Goal: Task Accomplishment & Management: Use online tool/utility

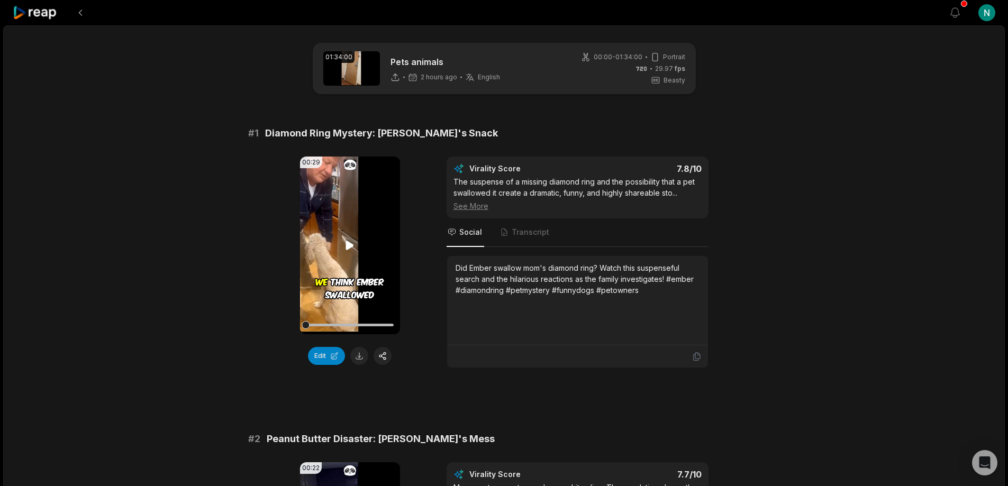
click at [357, 277] on video "Your browser does not support mp4 format." at bounding box center [350, 246] width 100 height 178
click at [433, 318] on div "00:29 Your browser does not support mp4 format. Edit Virality Score 7.8 /10 The…" at bounding box center [504, 263] width 512 height 212
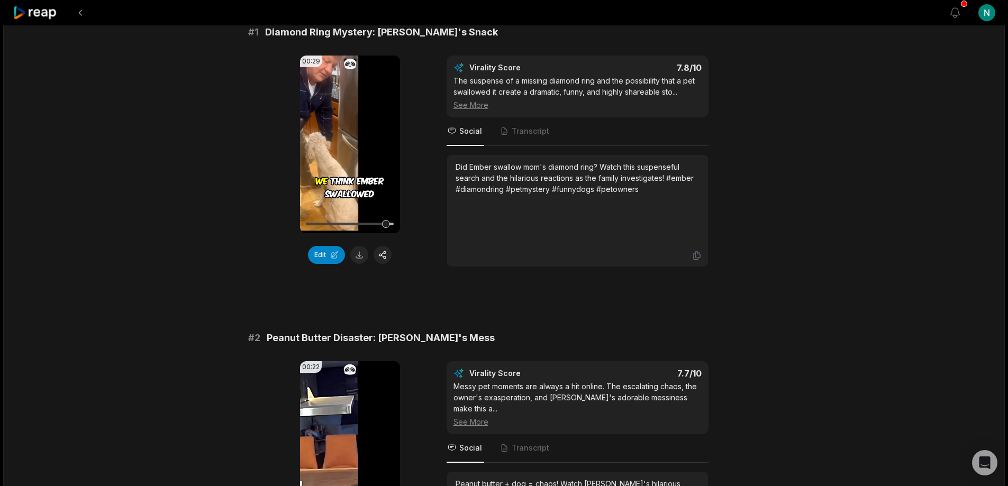
scroll to position [318, 0]
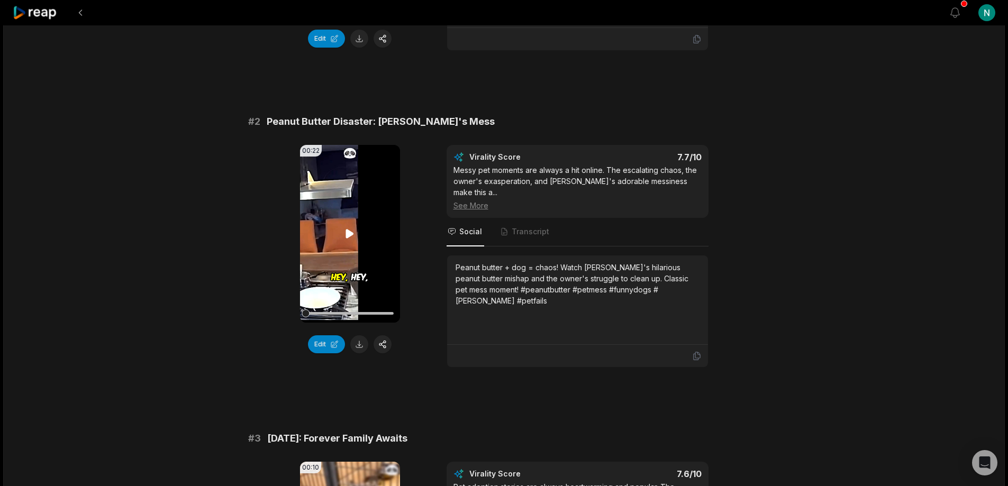
click at [351, 229] on icon at bounding box center [349, 234] width 13 height 13
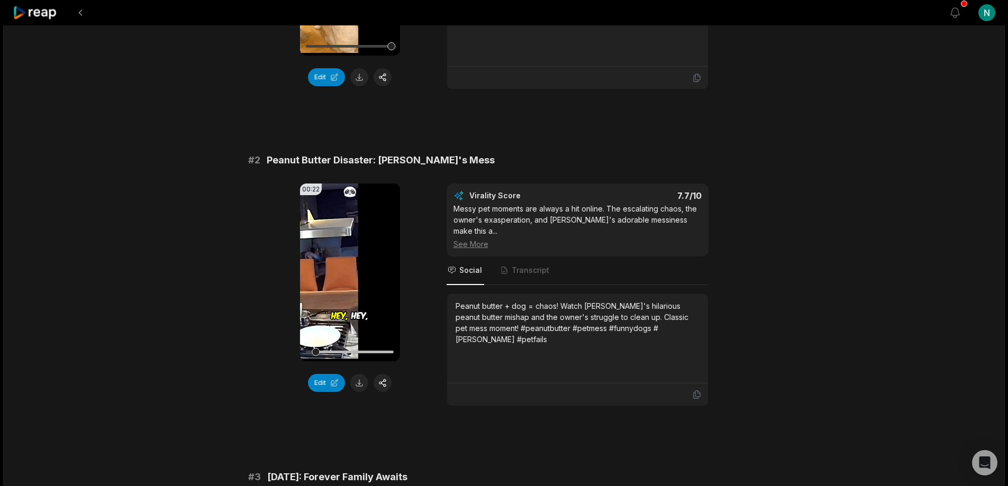
scroll to position [265, 0]
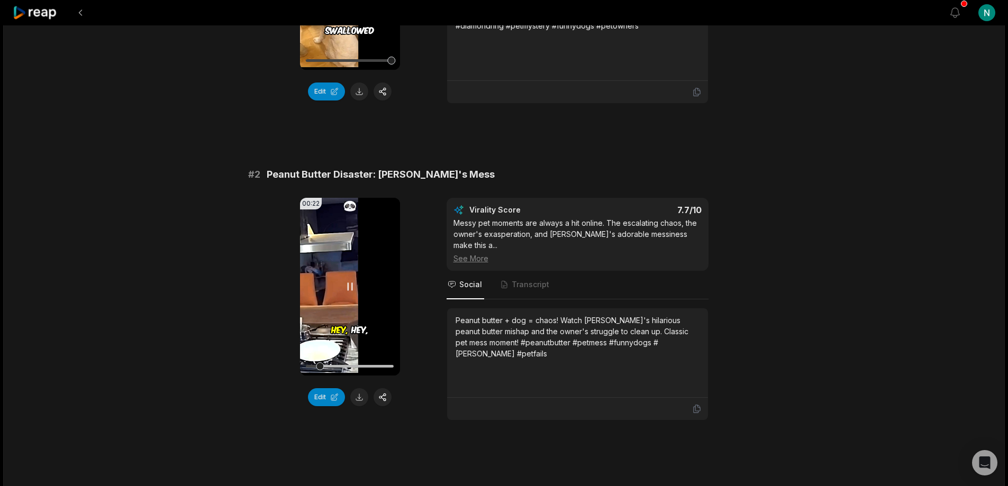
click at [349, 288] on icon at bounding box center [349, 287] width 13 height 13
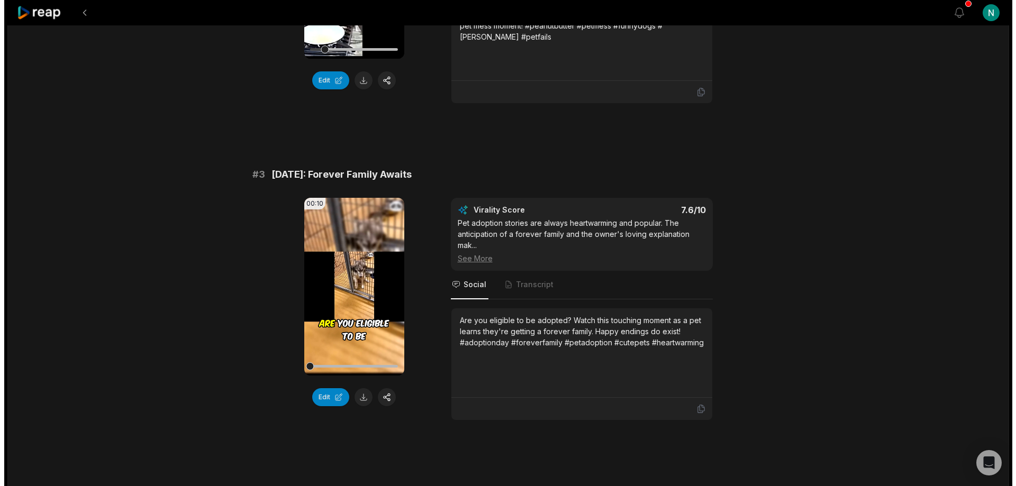
scroll to position [582, 0]
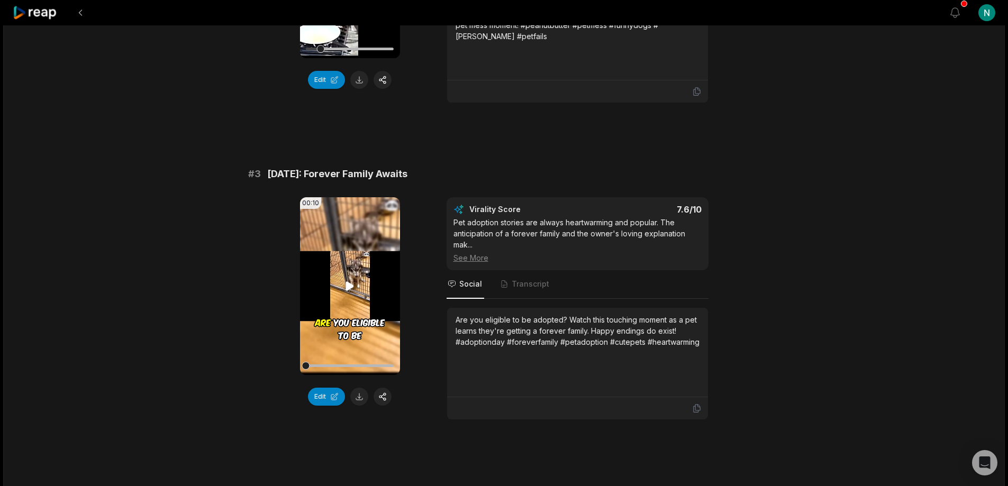
click at [341, 285] on video "Your browser does not support mp4 format." at bounding box center [350, 286] width 100 height 178
click at [385, 388] on button "button" at bounding box center [383, 397] width 18 height 18
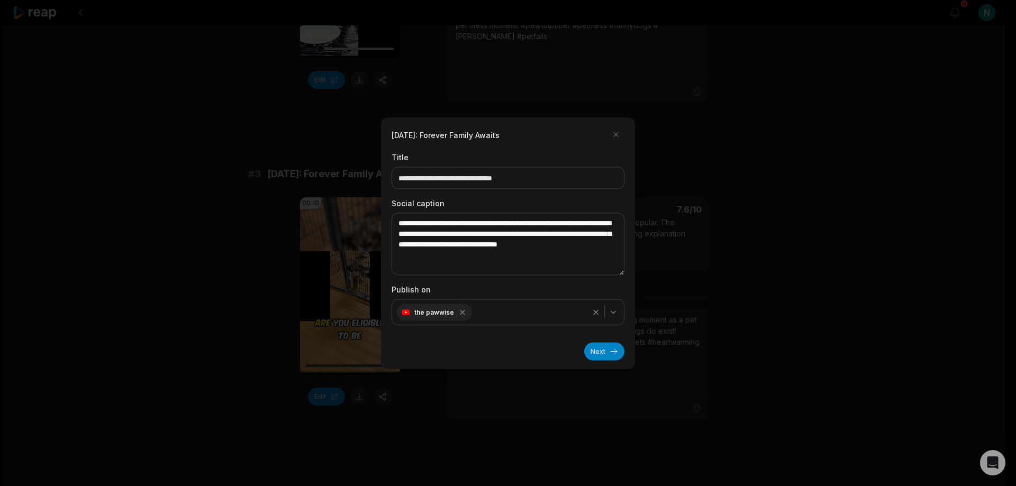
click at [532, 314] on div "the pawwise" at bounding box center [508, 312] width 228 height 21
click at [438, 337] on span "Connect Socials" at bounding box center [451, 338] width 51 height 10
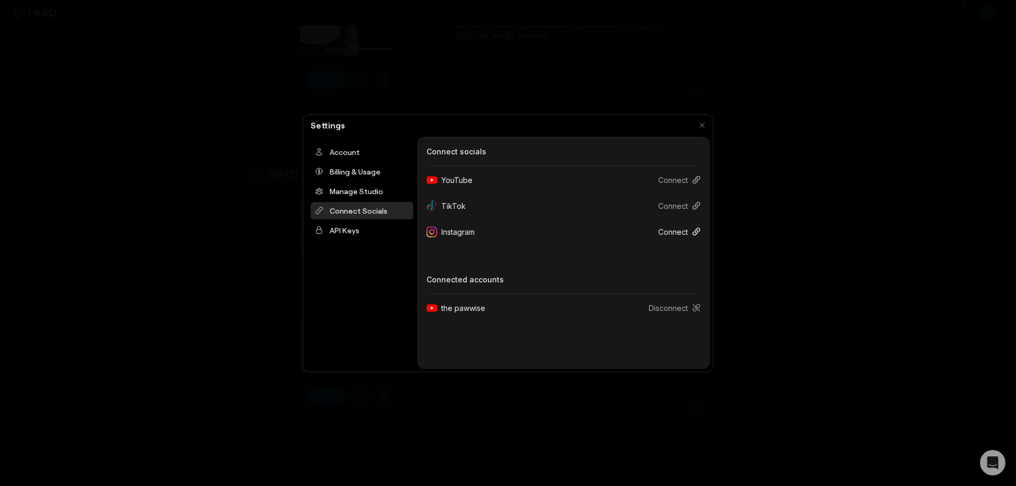
click at [682, 230] on button "Connect" at bounding box center [675, 232] width 51 height 20
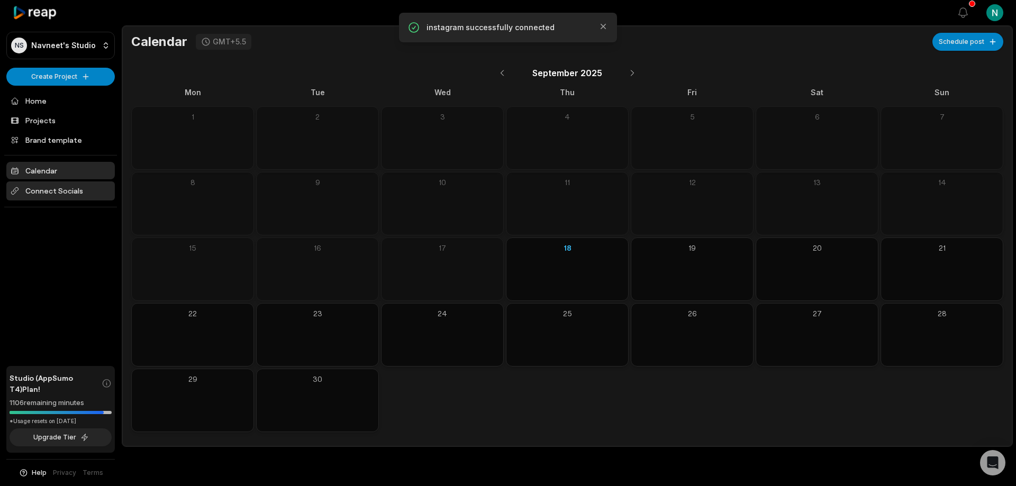
click at [49, 189] on span "Connect Socials" at bounding box center [60, 191] width 108 height 19
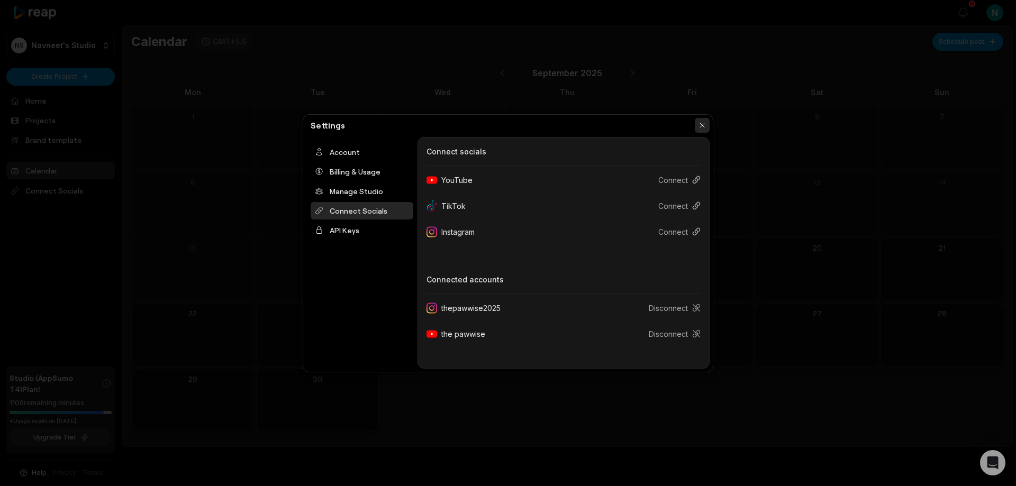
click at [703, 124] on button "button" at bounding box center [702, 125] width 15 height 15
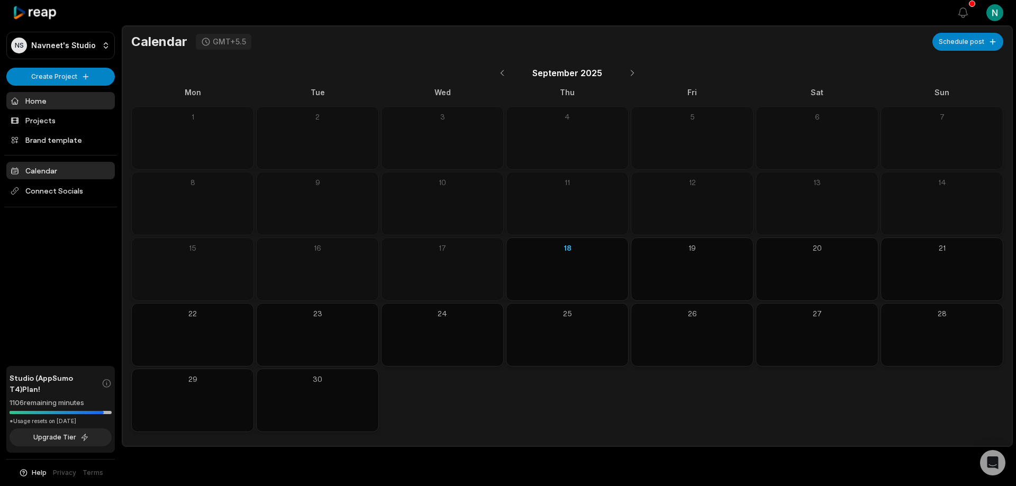
click at [40, 102] on link "Home" at bounding box center [60, 100] width 108 height 17
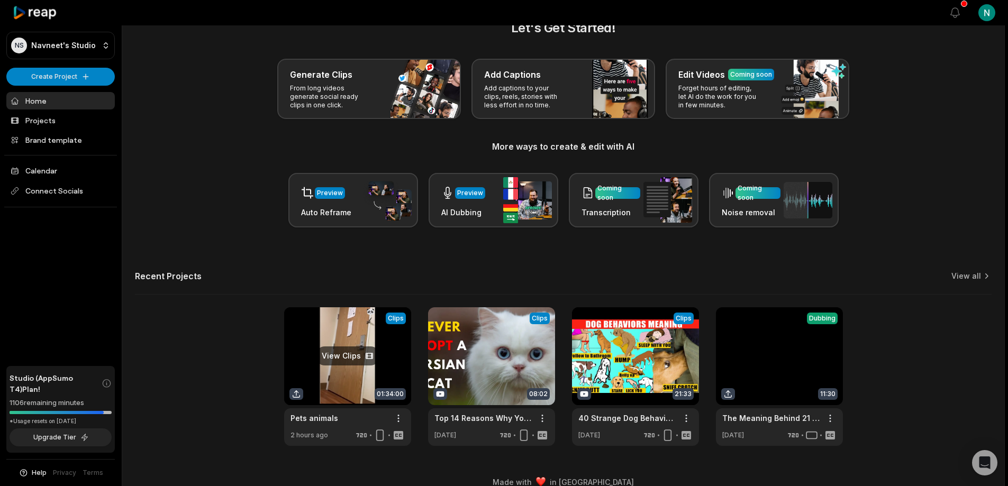
scroll to position [42, 0]
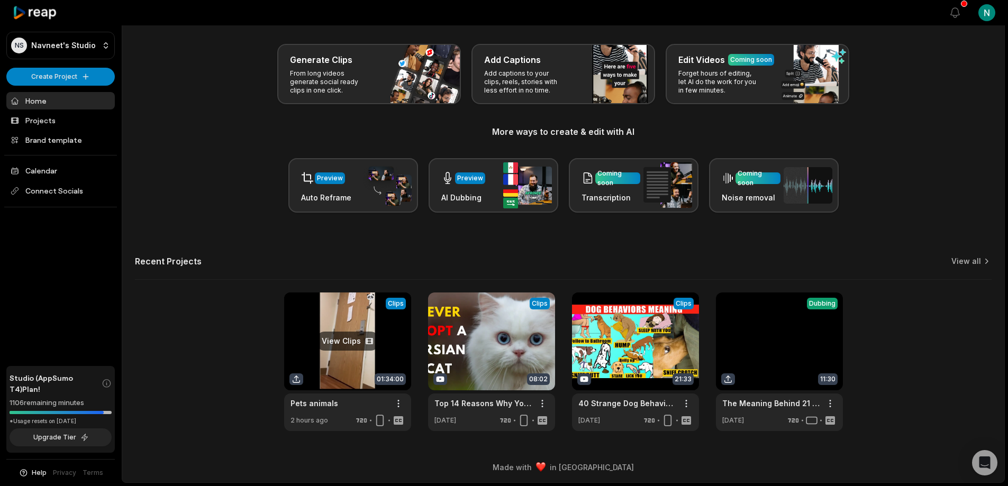
click at [348, 400] on link at bounding box center [347, 362] width 127 height 139
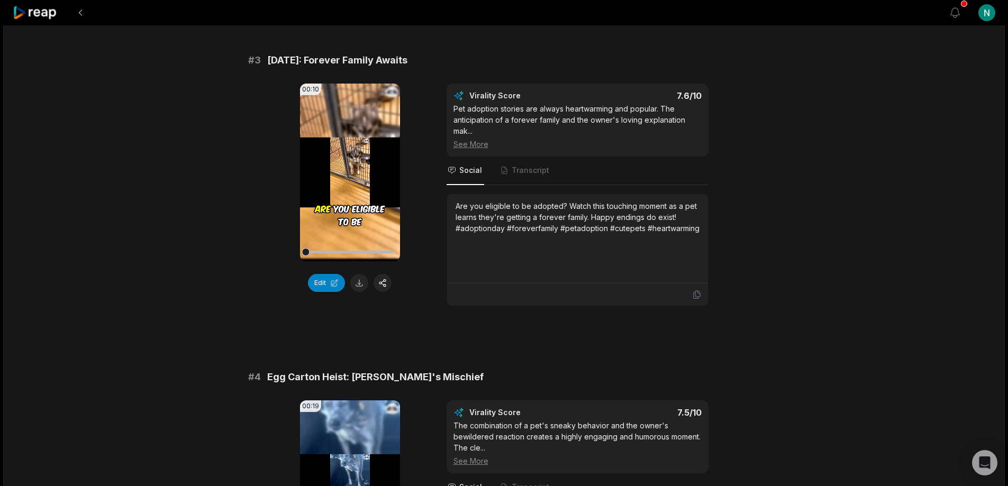
scroll to position [582, 0]
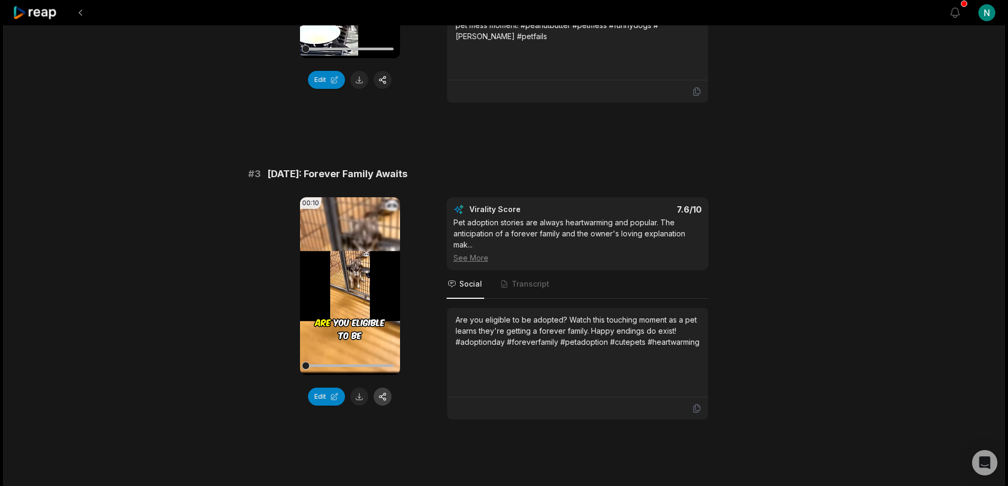
click at [379, 388] on button "button" at bounding box center [383, 397] width 18 height 18
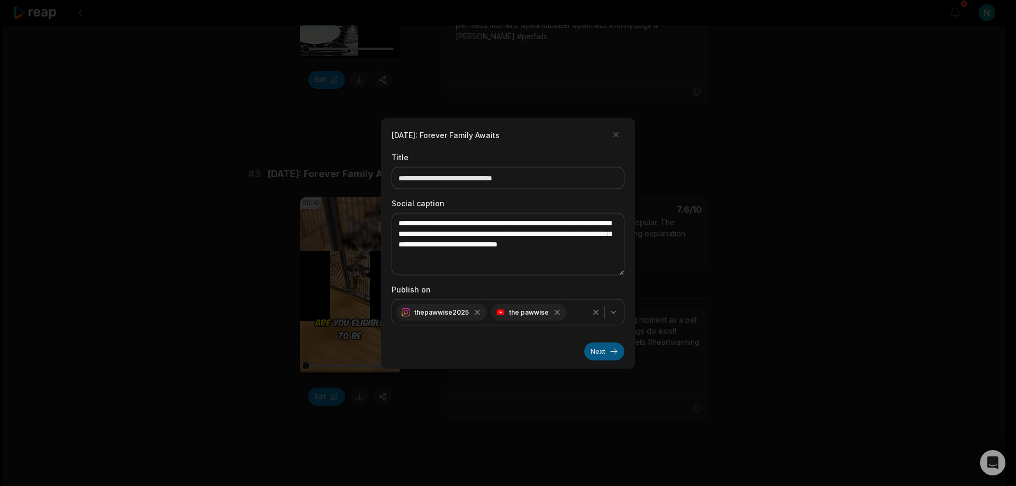
click at [605, 351] on button "Next" at bounding box center [604, 351] width 40 height 18
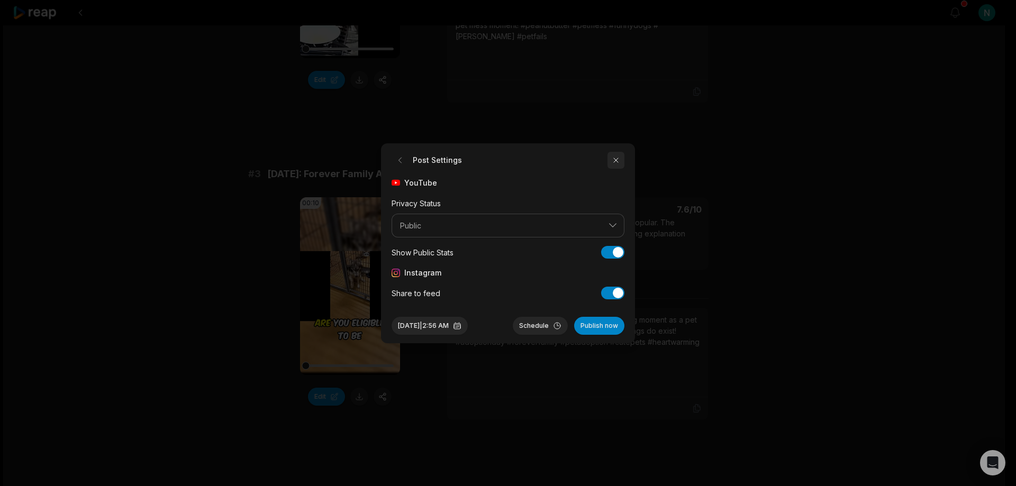
click at [614, 158] on button "button" at bounding box center [616, 160] width 17 height 17
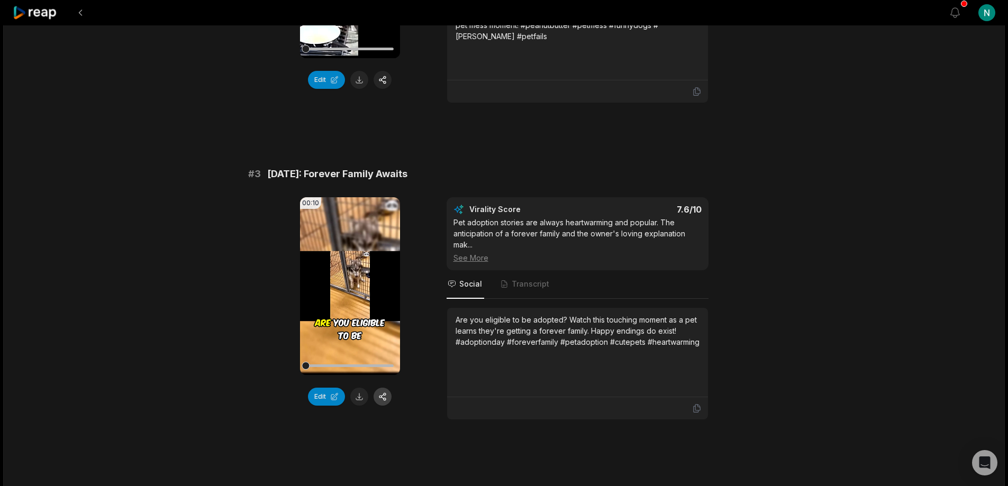
click at [383, 388] on button "button" at bounding box center [383, 397] width 18 height 18
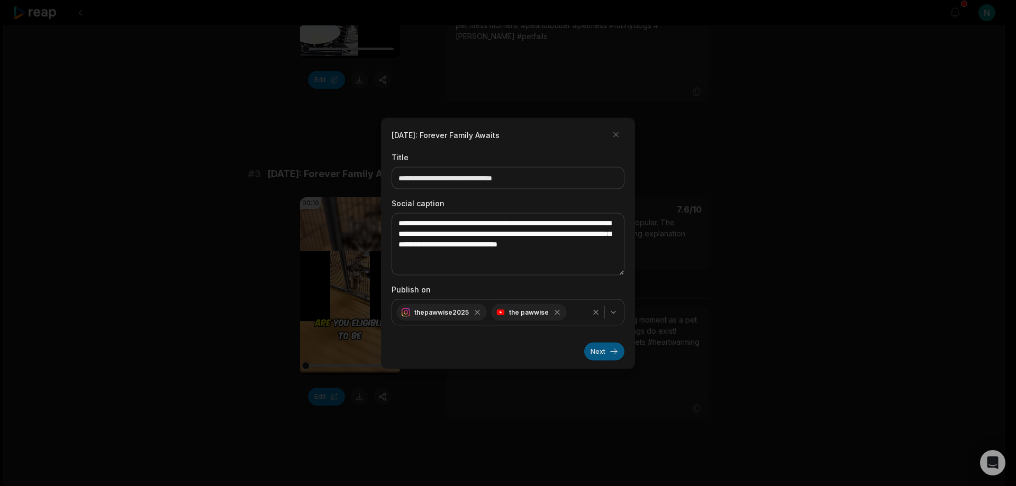
click at [602, 356] on button "Next" at bounding box center [604, 351] width 40 height 18
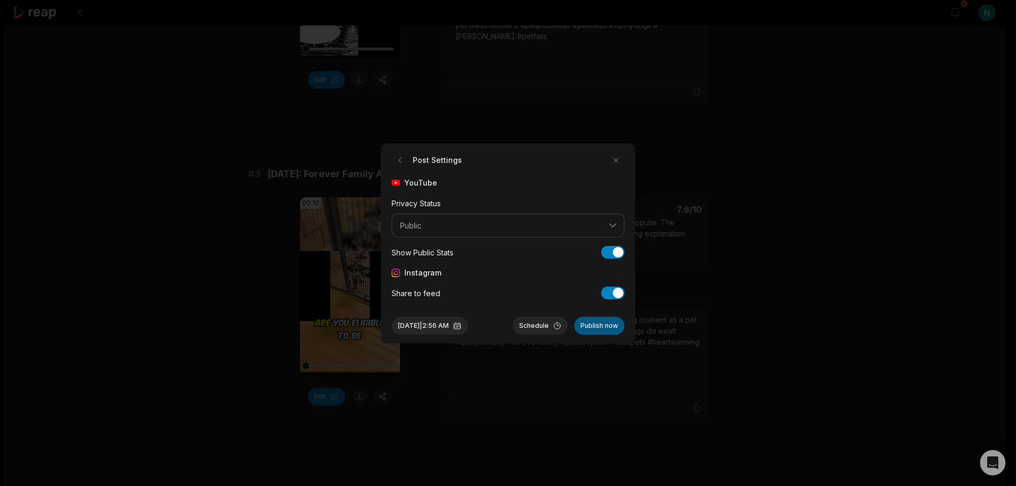
click at [600, 327] on button "Publish now" at bounding box center [599, 326] width 50 height 18
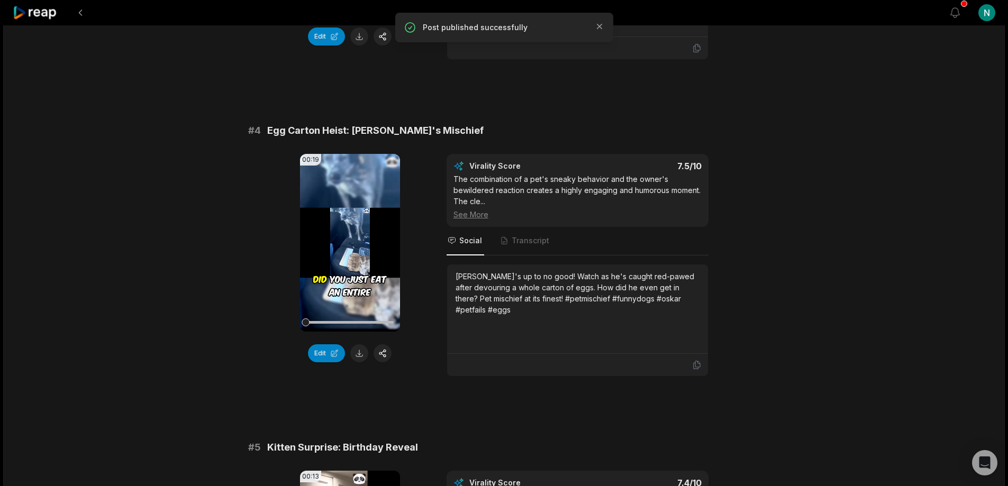
scroll to position [953, 0]
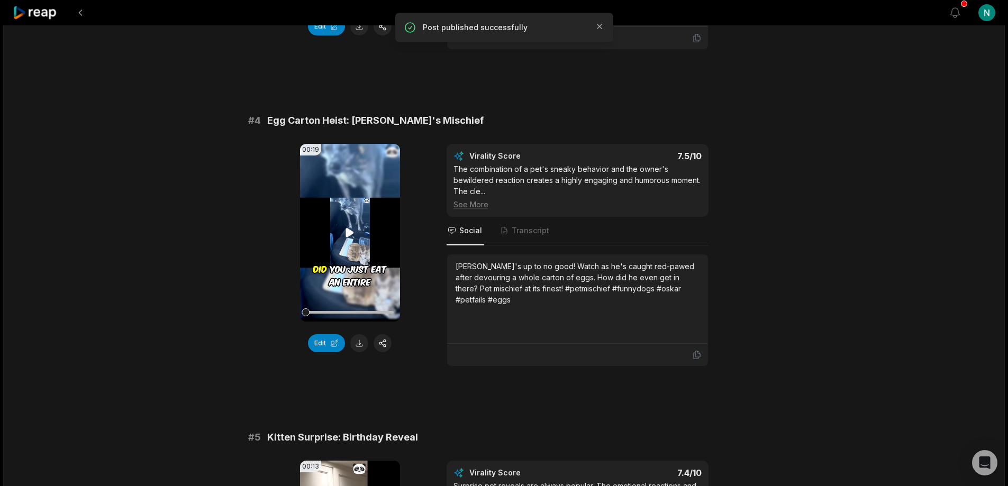
click at [325, 234] on video "Your browser does not support mp4 format." at bounding box center [350, 233] width 100 height 178
click at [382, 334] on button "button" at bounding box center [383, 343] width 18 height 18
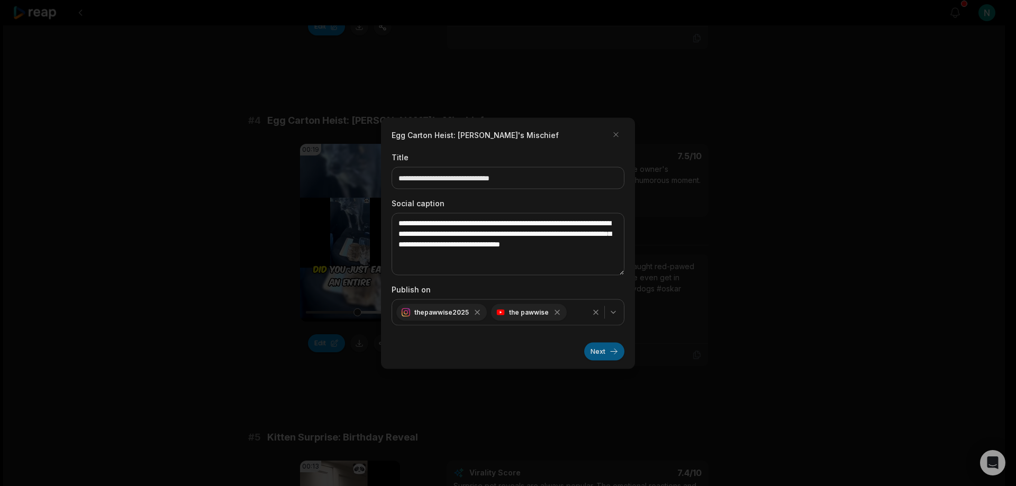
click at [610, 356] on button "Next" at bounding box center [604, 351] width 40 height 18
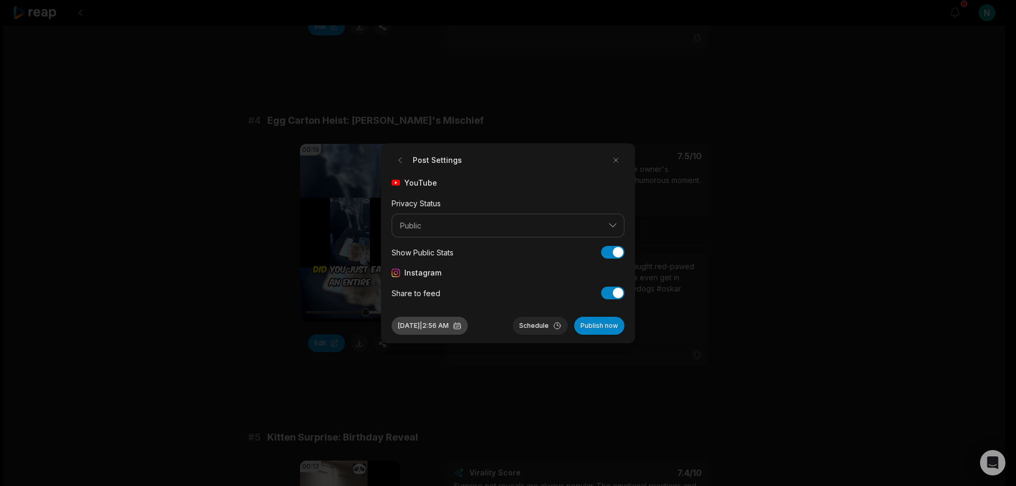
click at [468, 324] on button "Sep 18, 2025 | 2:56 AM" at bounding box center [430, 326] width 76 height 18
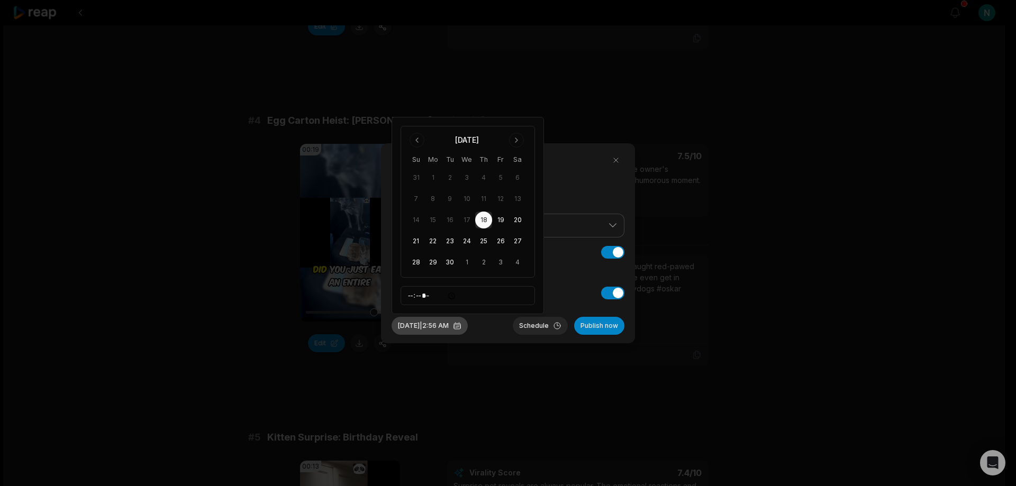
click at [452, 324] on button "Sep 18, 2025 | 2:56 AM" at bounding box center [430, 326] width 76 height 18
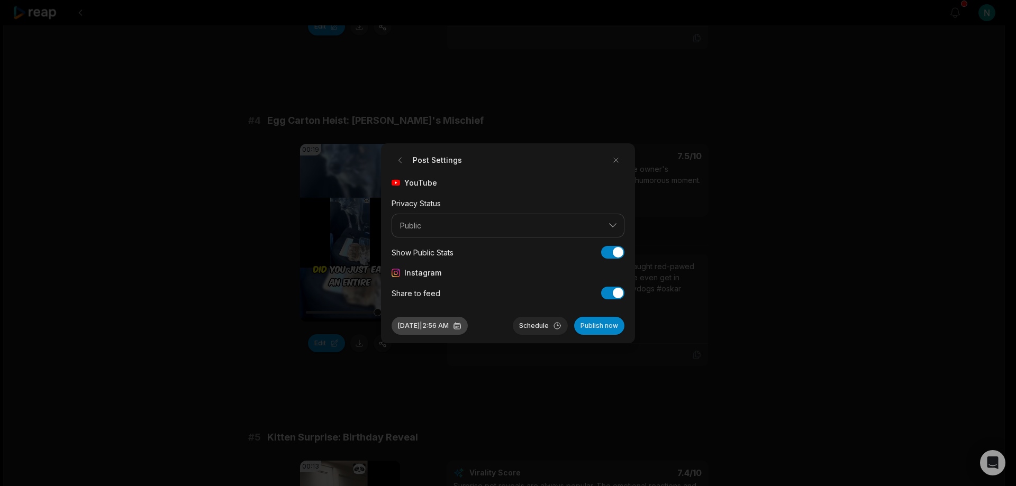
click at [452, 325] on button "Sep 18, 2025 | 2:56 AM" at bounding box center [430, 326] width 76 height 18
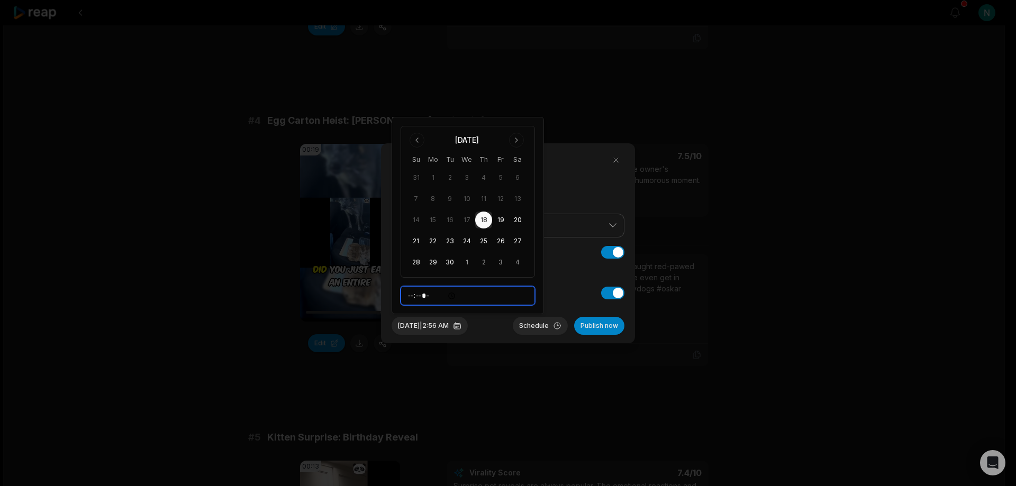
click at [419, 294] on input "*****" at bounding box center [468, 295] width 134 height 19
type input "*****"
click at [543, 324] on button "Schedule" at bounding box center [540, 326] width 55 height 18
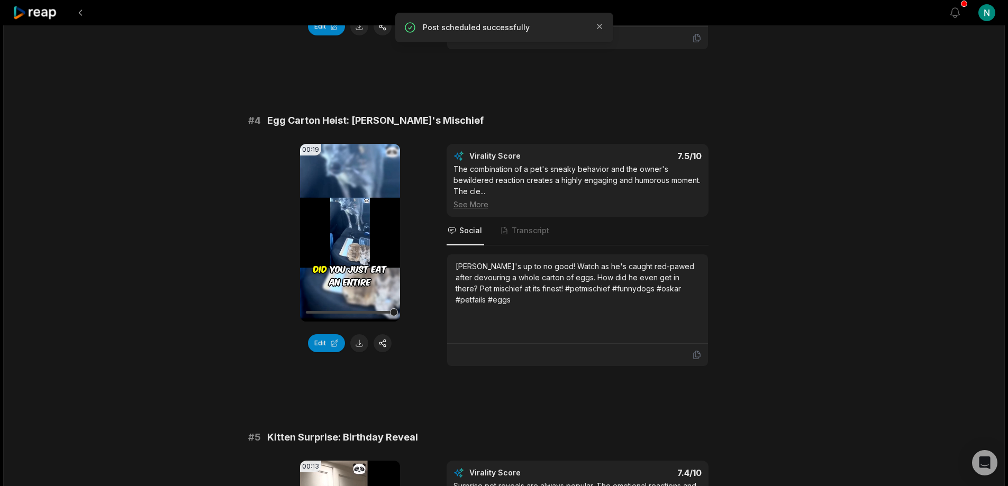
click at [259, 339] on div "00:19 Your browser does not support mp4 format. Edit Virality Score 7.5 /10 The…" at bounding box center [504, 255] width 512 height 223
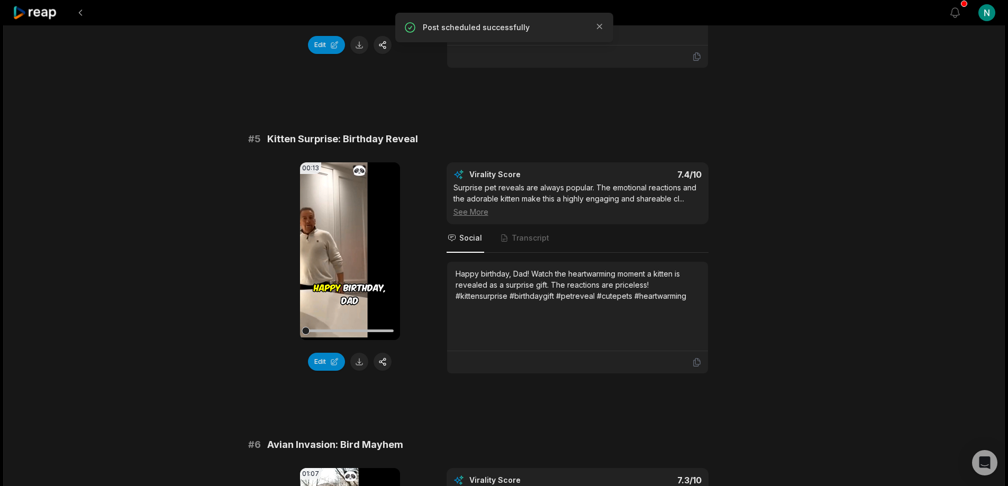
scroll to position [1270, 0]
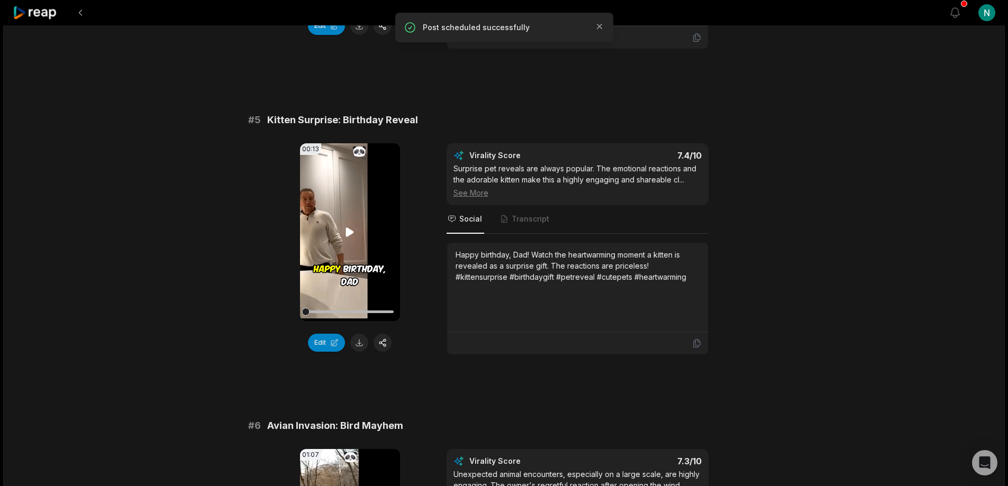
click at [351, 228] on video "Your browser does not support mp4 format." at bounding box center [350, 232] width 100 height 178
click at [340, 223] on video "Your browser does not support mp4 format." at bounding box center [350, 232] width 100 height 178
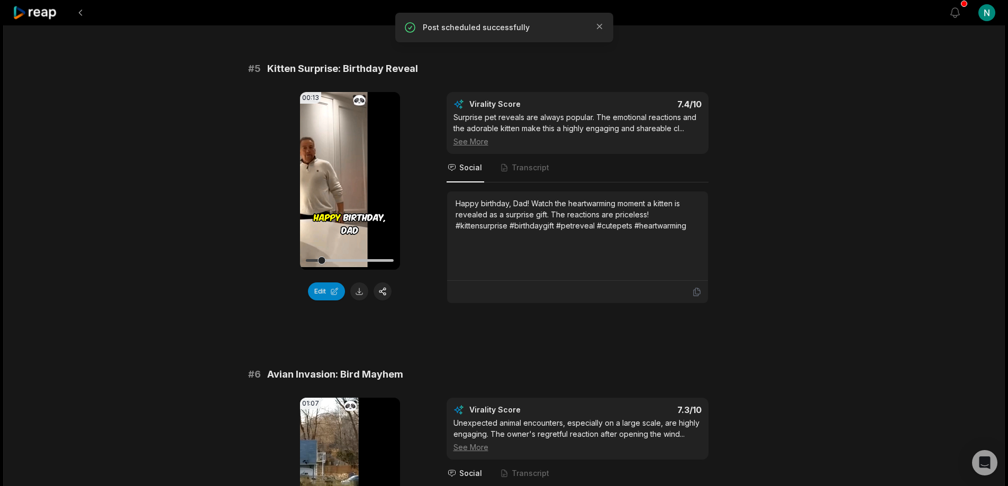
scroll to position [1482, 0]
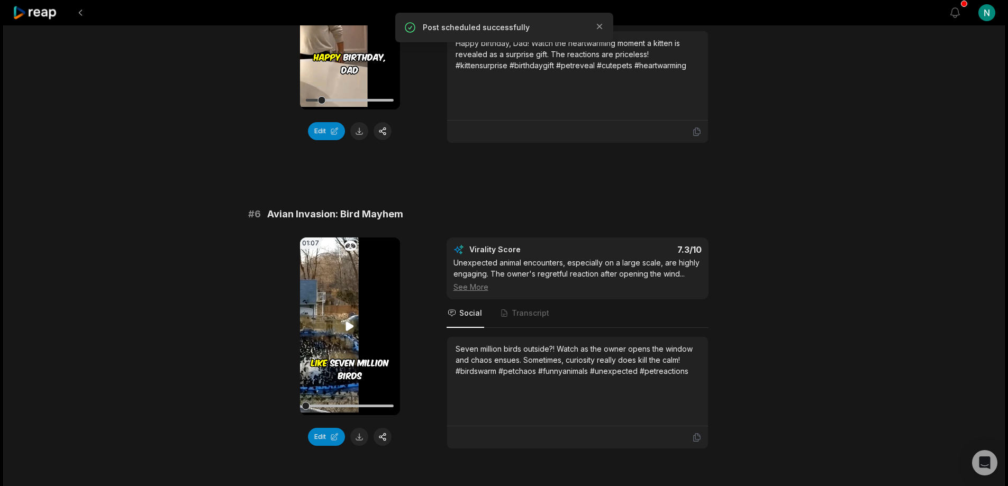
click at [334, 302] on video "Your browser does not support mp4 format." at bounding box center [350, 327] width 100 height 178
click at [355, 320] on icon at bounding box center [349, 326] width 13 height 13
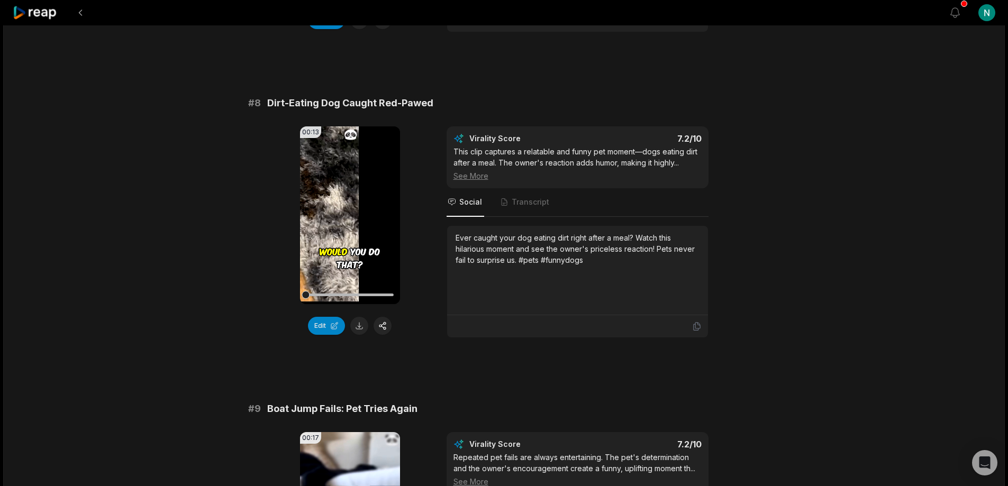
scroll to position [2540, 0]
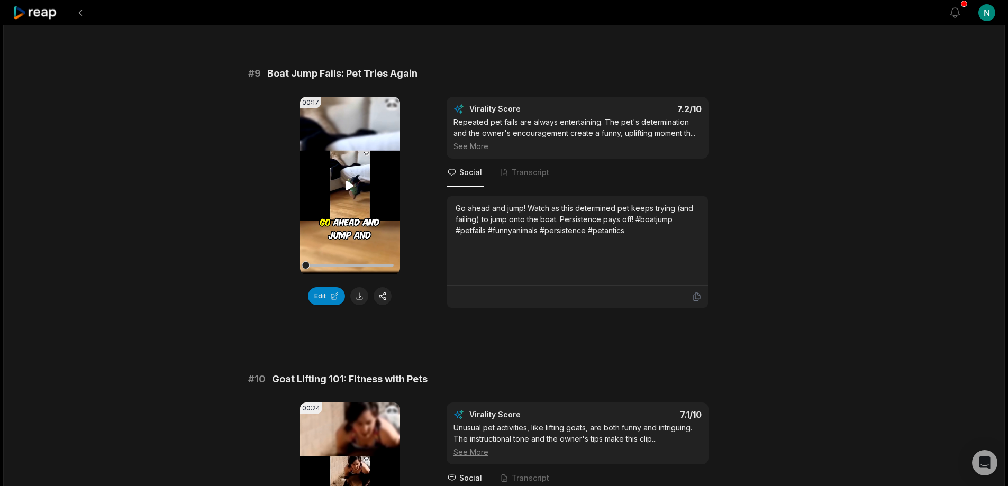
click at [350, 181] on icon at bounding box center [350, 185] width 8 height 9
click at [383, 287] on button "button" at bounding box center [383, 296] width 18 height 18
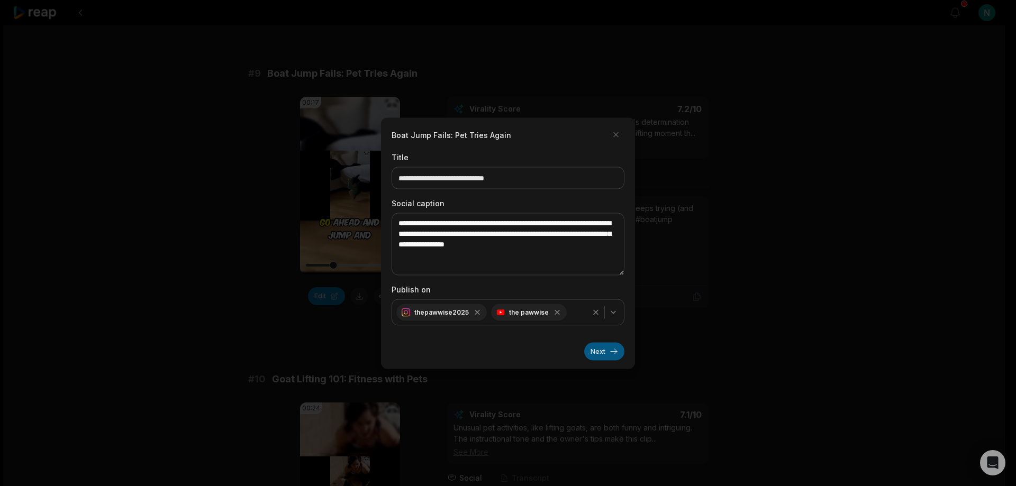
click at [611, 352] on button "Next" at bounding box center [604, 351] width 40 height 18
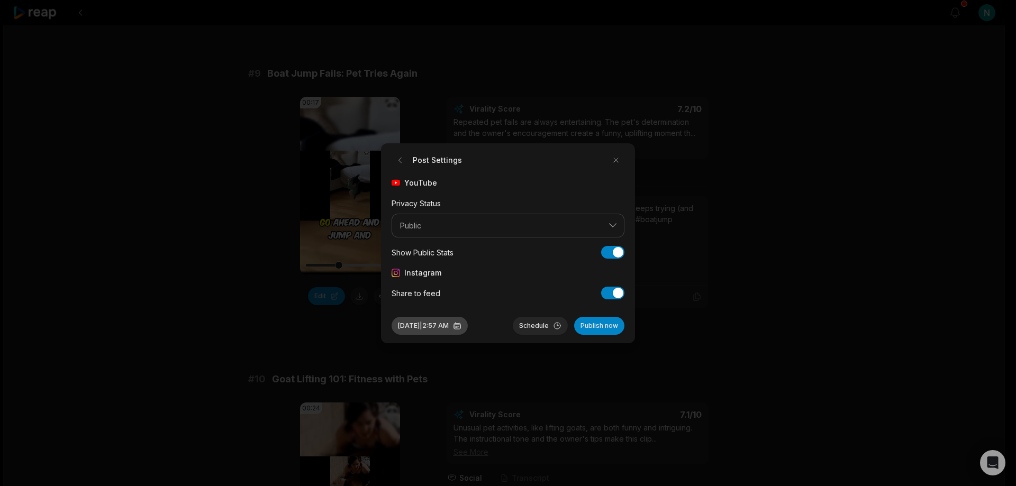
click at [468, 327] on button "Sep 18, 2025 | 2:57 AM" at bounding box center [430, 326] width 76 height 18
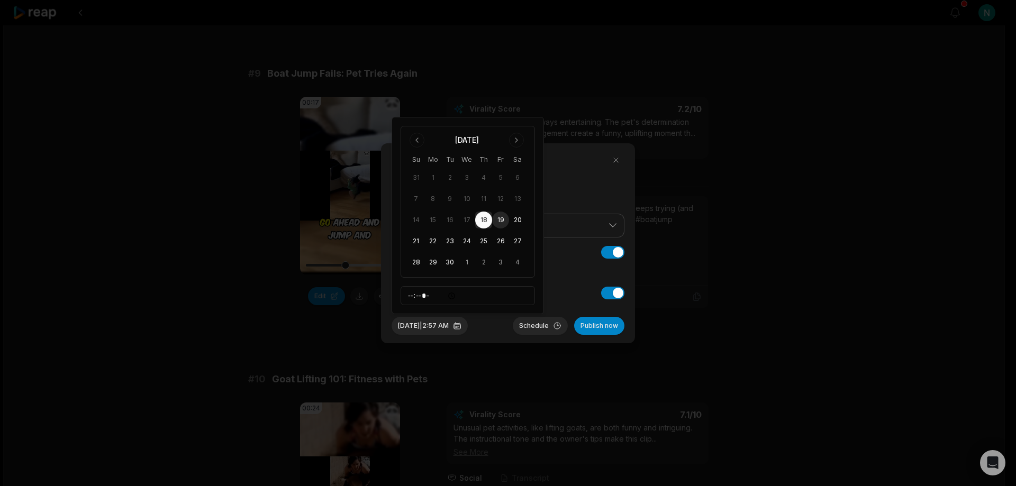
click at [501, 221] on button "19" at bounding box center [500, 220] width 17 height 17
click at [539, 323] on button "Schedule" at bounding box center [540, 326] width 55 height 18
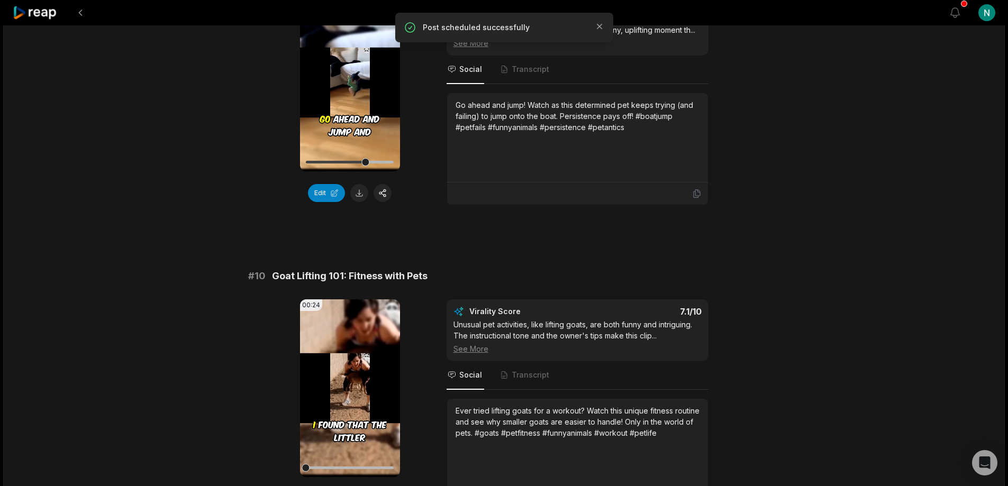
scroll to position [2763, 0]
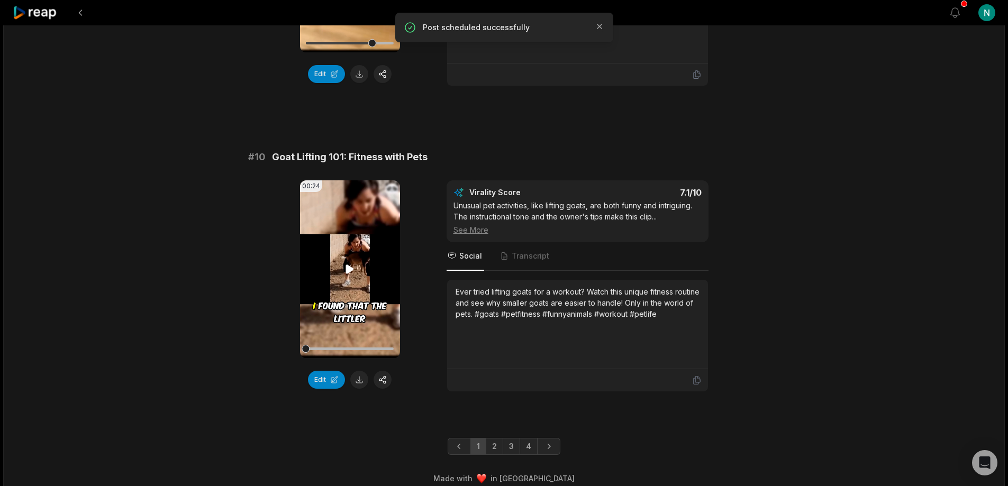
click at [354, 271] on video "Your browser does not support mp4 format." at bounding box center [350, 269] width 100 height 178
click at [385, 371] on button "button" at bounding box center [383, 380] width 18 height 18
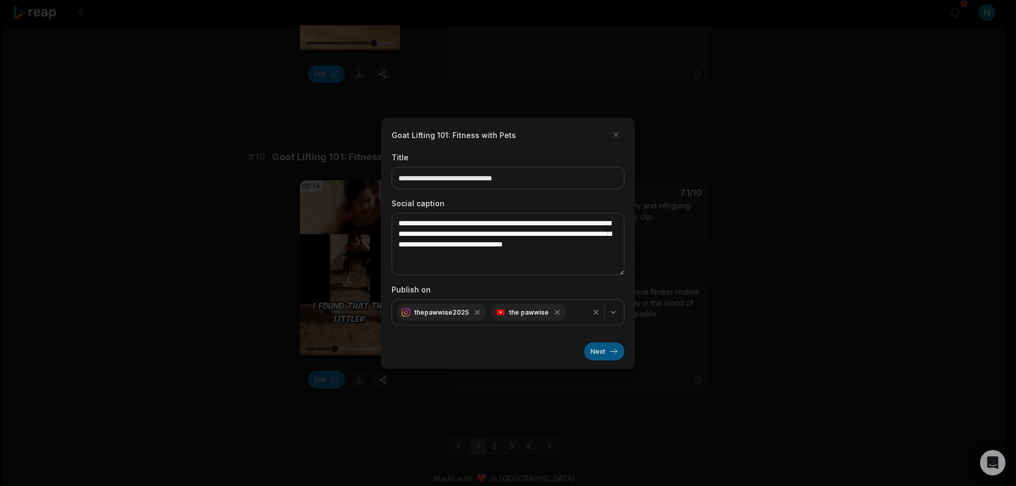
click at [598, 348] on button "Next" at bounding box center [604, 351] width 40 height 18
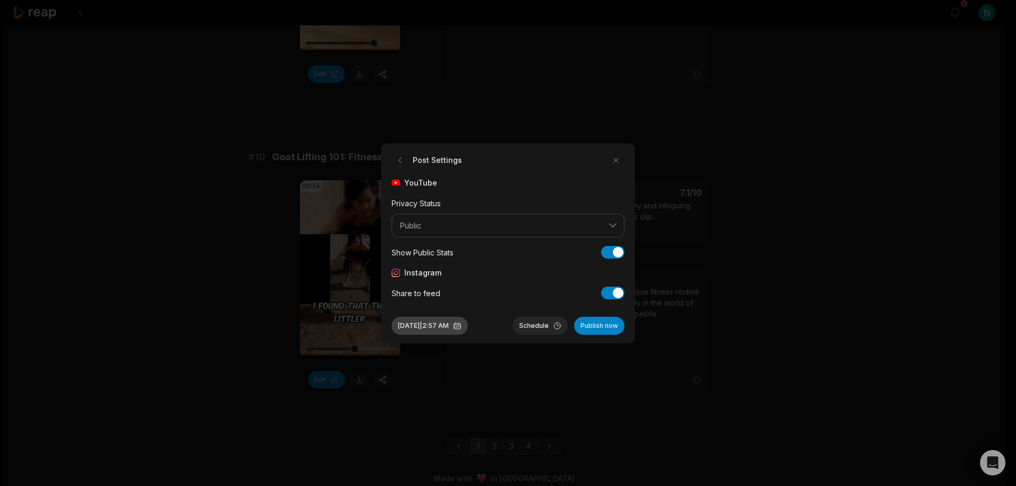
click at [430, 326] on button "Sep 18, 2025 | 2:57 AM" at bounding box center [430, 326] width 76 height 18
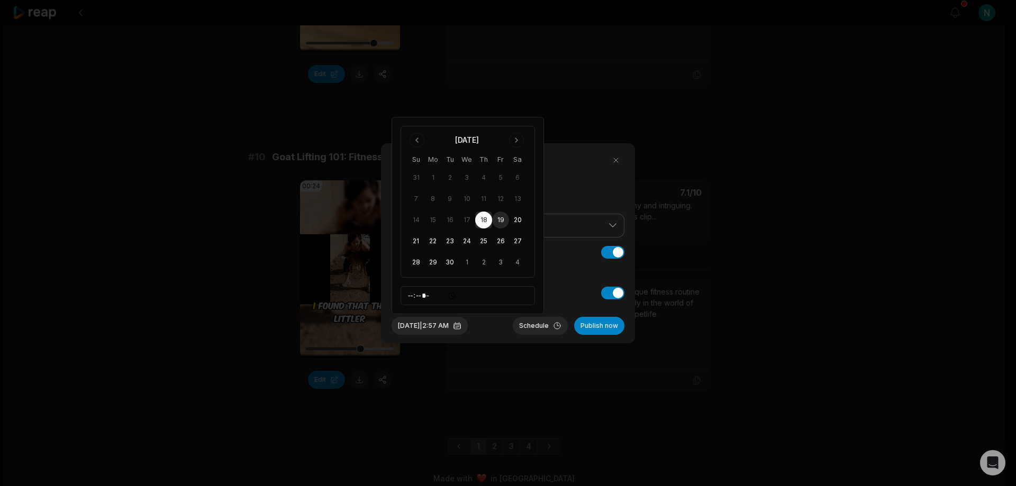
click at [505, 218] on button "19" at bounding box center [500, 220] width 17 height 17
click at [450, 330] on button "Sep 19, 2025 | 2:57 AM" at bounding box center [430, 326] width 76 height 18
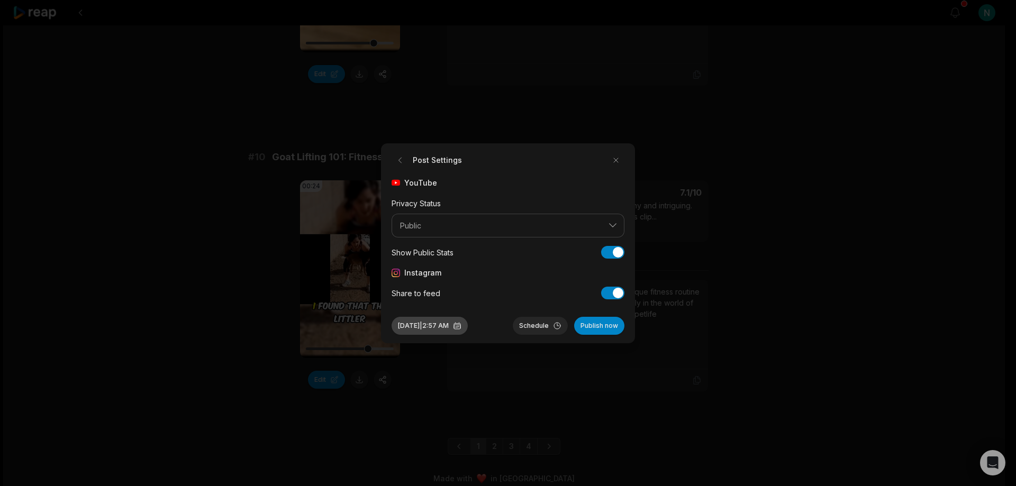
click at [450, 322] on button "Sep 19, 2025 | 2:57 AM" at bounding box center [430, 326] width 76 height 18
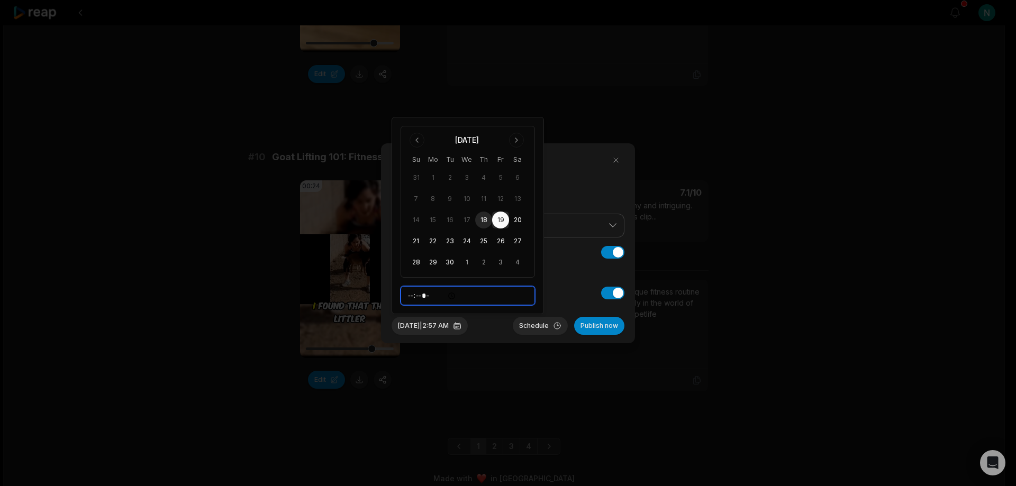
click at [408, 296] on input "*****" at bounding box center [468, 295] width 134 height 19
type input "*****"
click at [532, 323] on button "Schedule" at bounding box center [540, 326] width 55 height 18
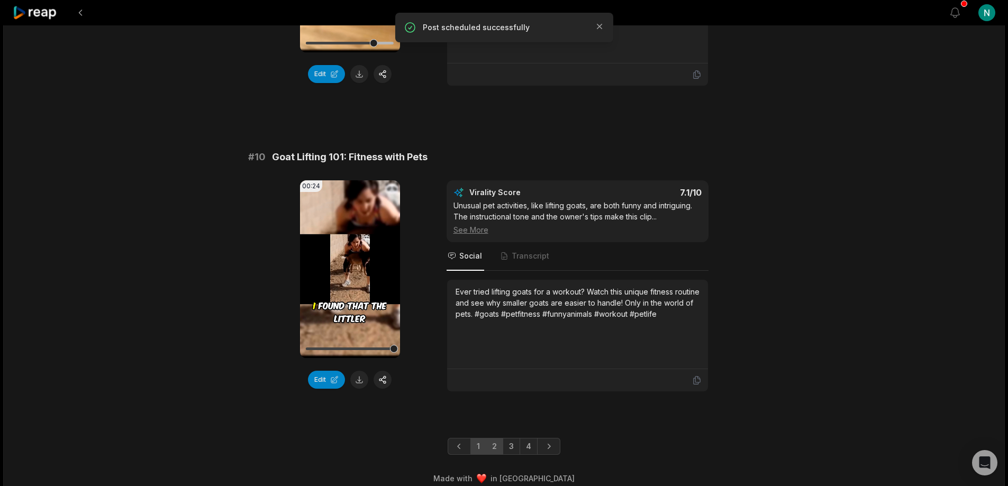
click at [492, 438] on link "2" at bounding box center [494, 446] width 17 height 17
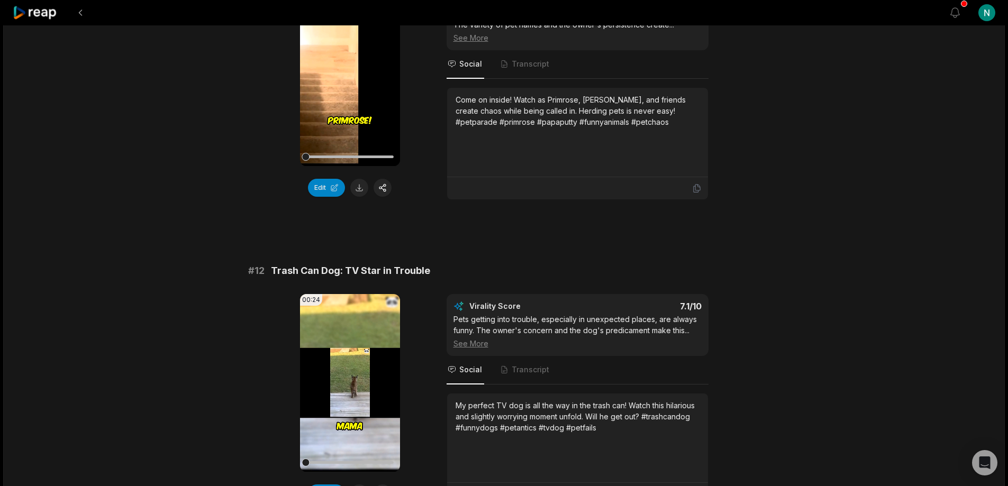
scroll to position [265, 0]
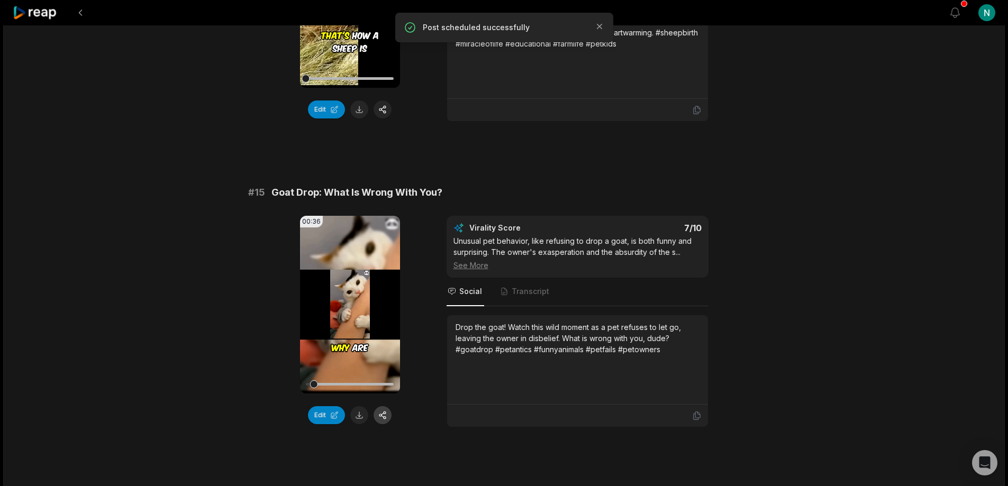
click at [382, 415] on button "button" at bounding box center [383, 415] width 18 height 18
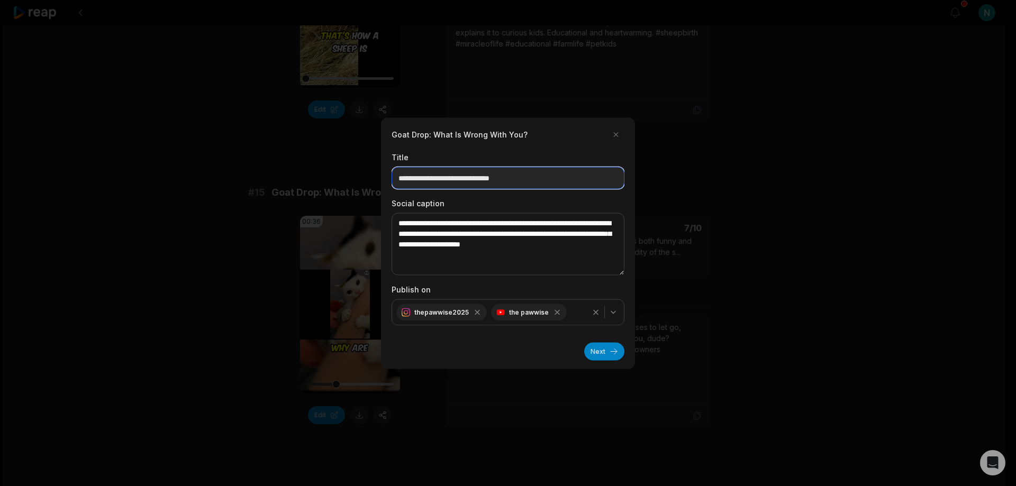
drag, startPoint x: 418, startPoint y: 176, endPoint x: 396, endPoint y: 174, distance: 21.8
click at [396, 174] on input "**********" at bounding box center [508, 178] width 233 height 22
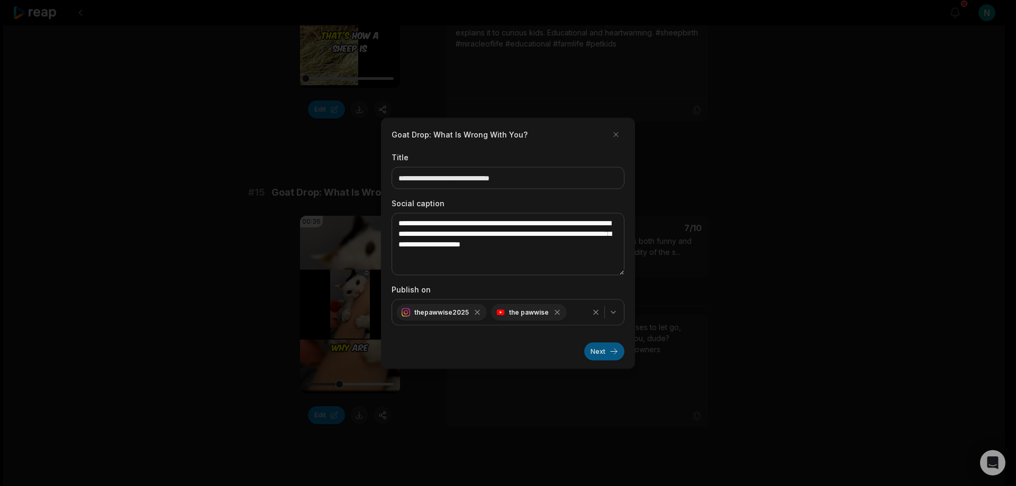
click at [605, 352] on button "Next" at bounding box center [604, 351] width 40 height 18
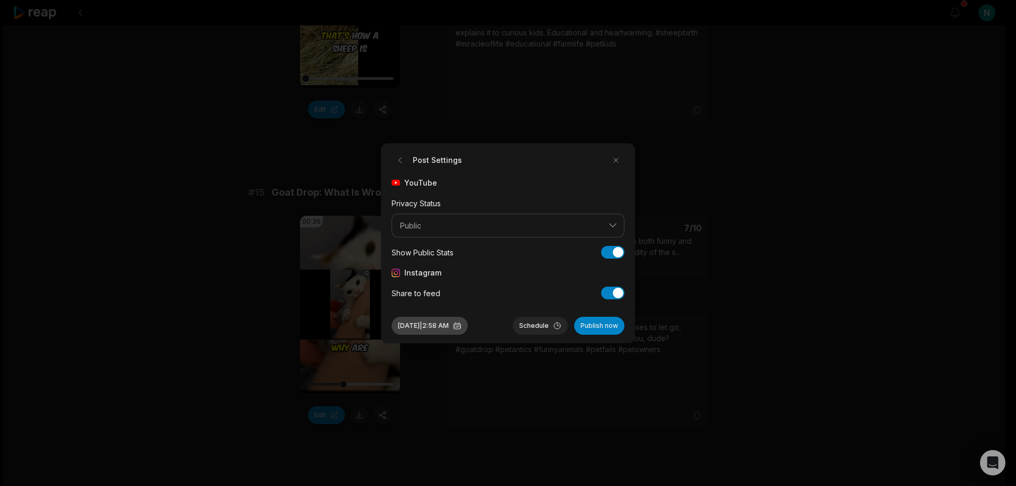
click at [468, 324] on button "Sep 18, 2025 | 2:58 AM" at bounding box center [430, 326] width 76 height 18
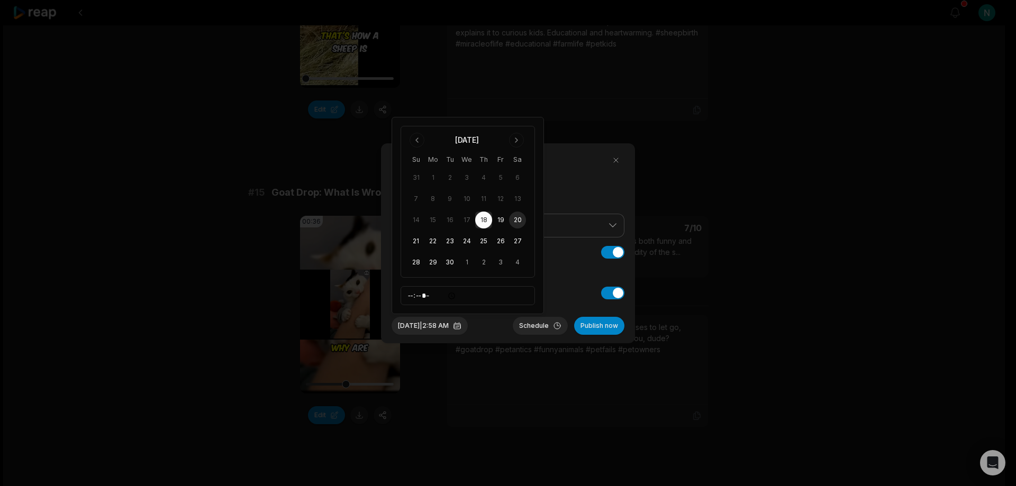
click at [517, 220] on button "20" at bounding box center [517, 220] width 17 height 17
click at [448, 325] on button "Sep 20, 2025 | 2:58 AM" at bounding box center [430, 326] width 76 height 18
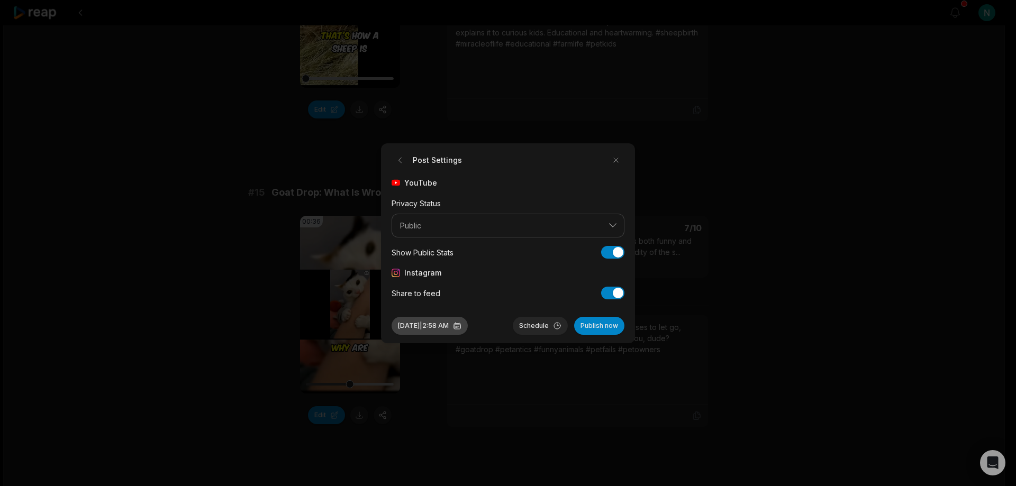
click at [448, 325] on button "Sep 20, 2025 | 2:58 AM" at bounding box center [430, 326] width 76 height 18
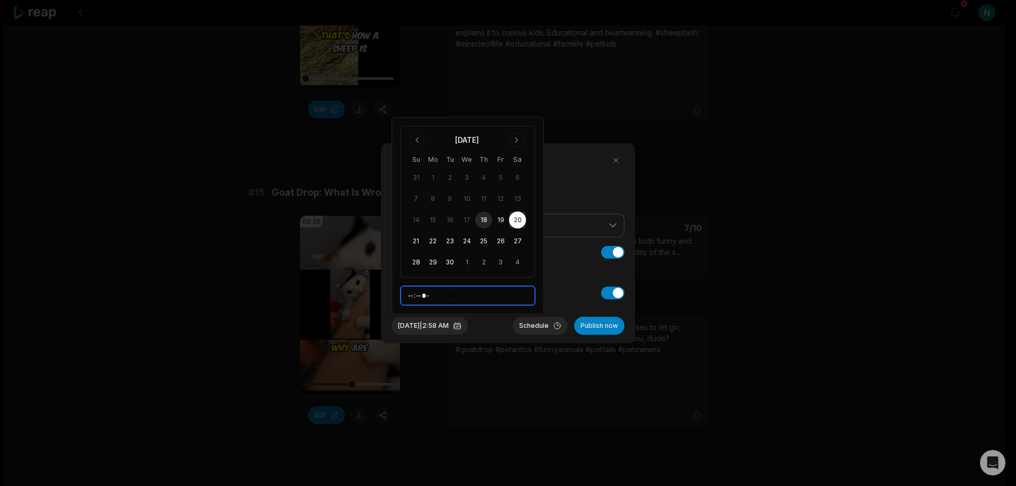
click at [415, 294] on input "*****" at bounding box center [468, 295] width 134 height 19
type input "*****"
click at [529, 322] on button "Schedule" at bounding box center [540, 326] width 55 height 18
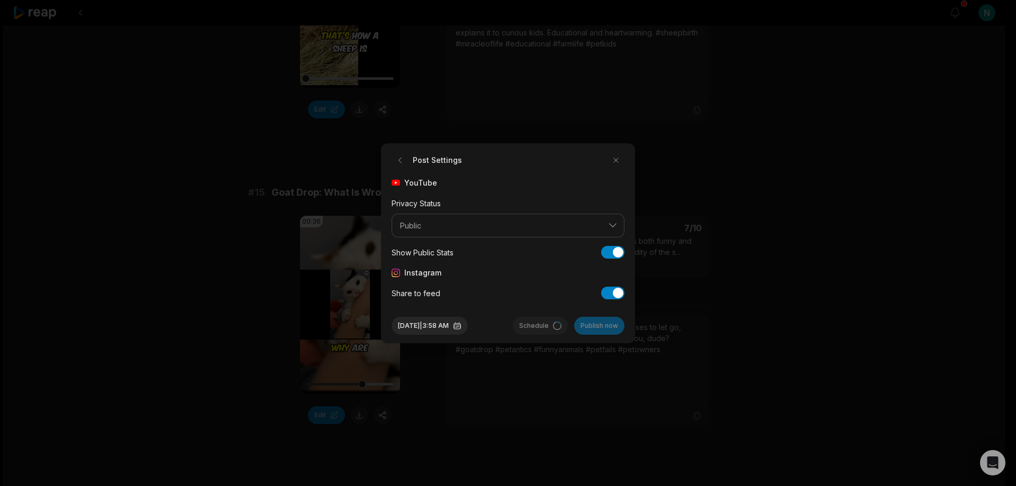
click at [425, 440] on div at bounding box center [508, 243] width 1016 height 486
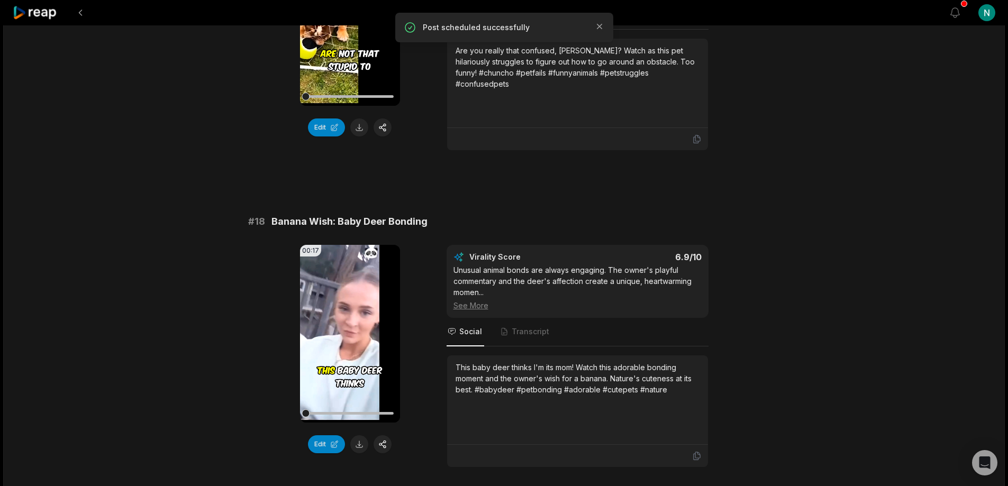
scroll to position [2170, 0]
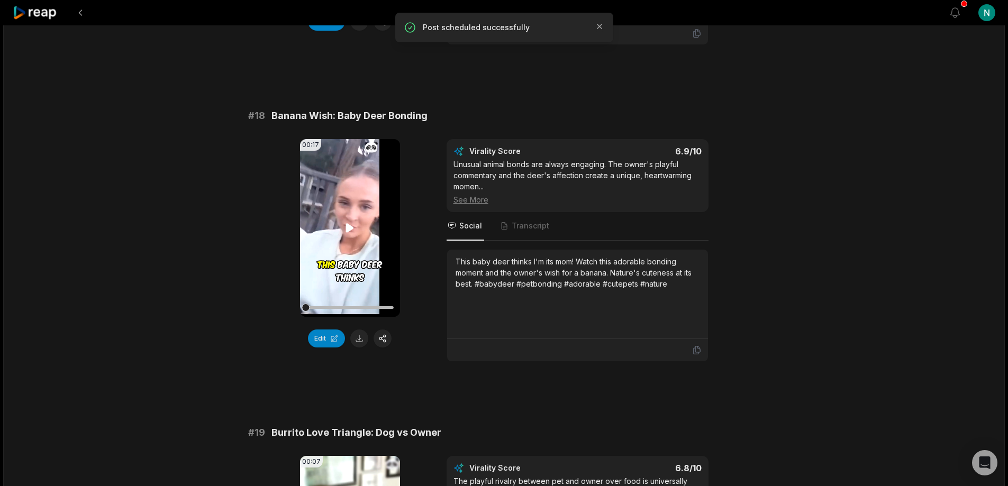
click at [347, 203] on video "Your browser does not support mp4 format." at bounding box center [350, 228] width 100 height 178
click at [348, 222] on icon at bounding box center [349, 228] width 13 height 13
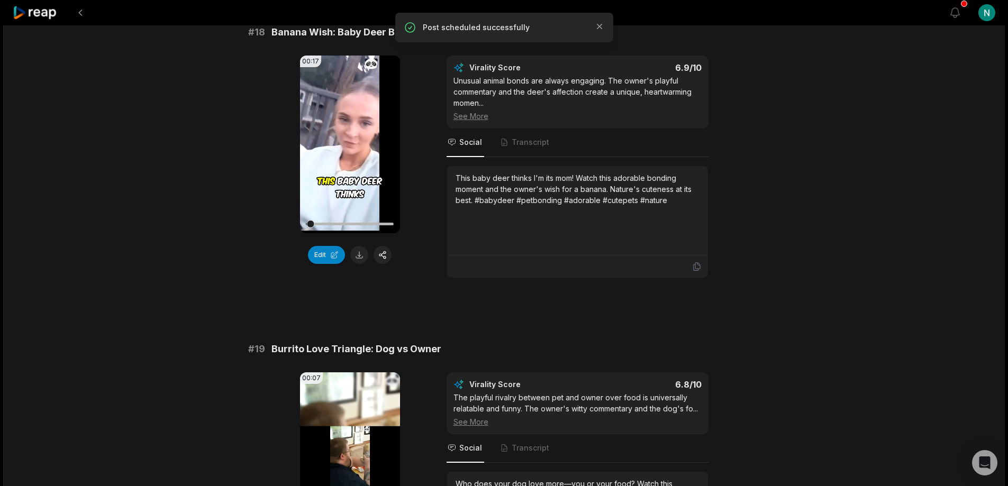
scroll to position [2435, 0]
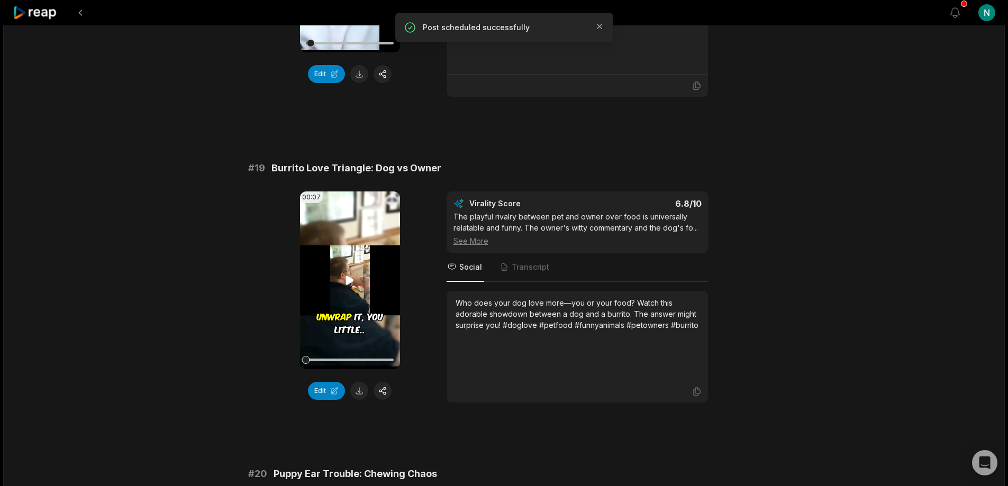
click at [344, 274] on icon at bounding box center [349, 280] width 13 height 13
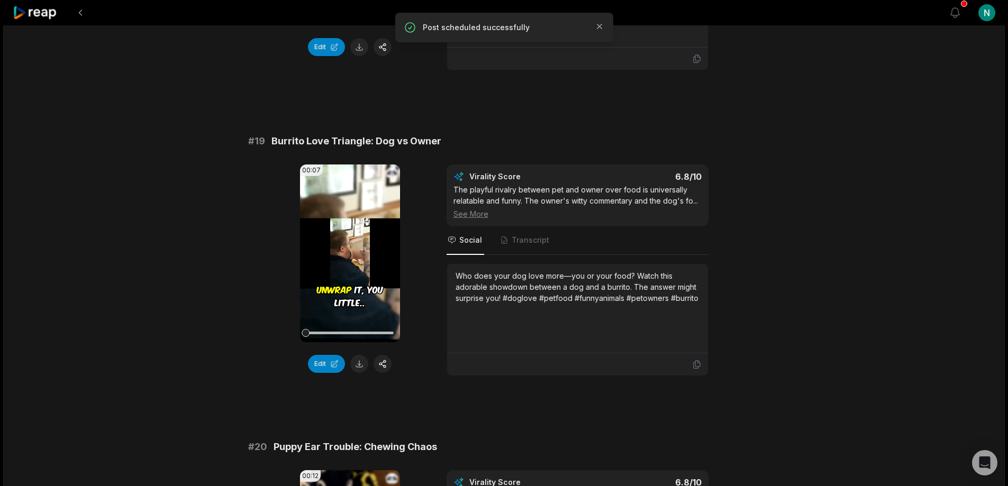
scroll to position [2487, 0]
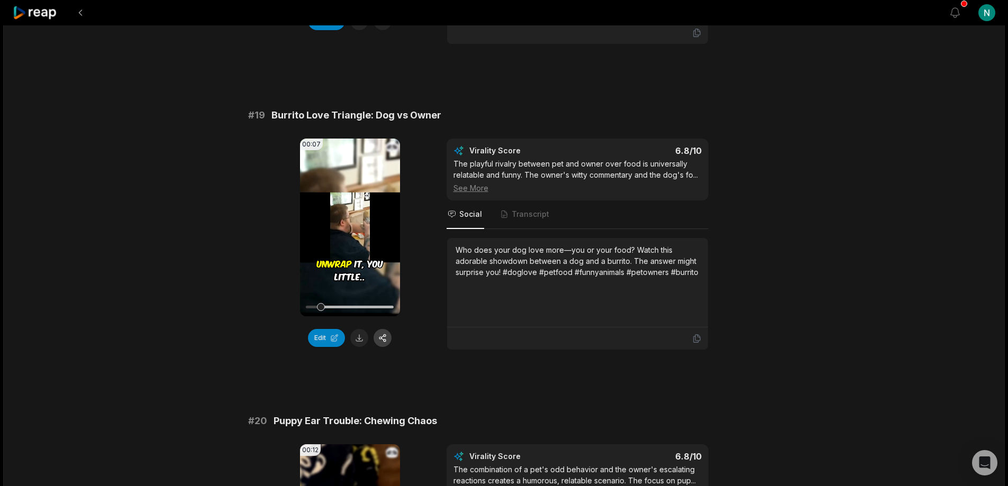
click at [386, 329] on button "button" at bounding box center [383, 338] width 18 height 18
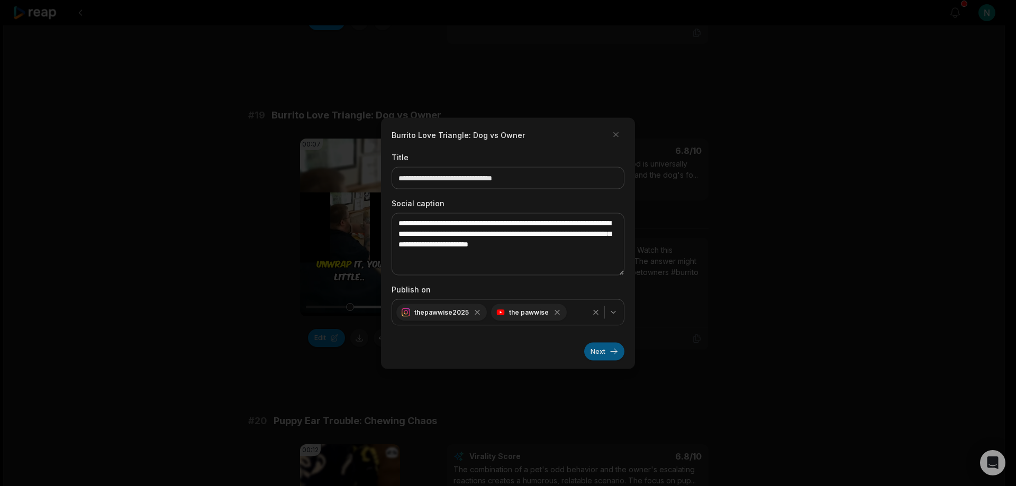
click at [599, 353] on button "Next" at bounding box center [604, 351] width 40 height 18
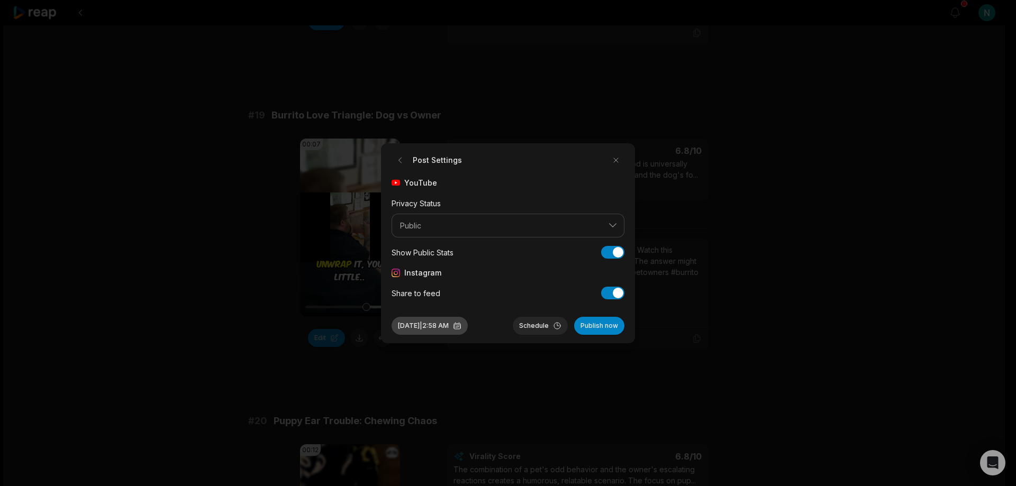
click at [468, 327] on button "Sep 18, 2025 | 2:58 AM" at bounding box center [430, 326] width 76 height 18
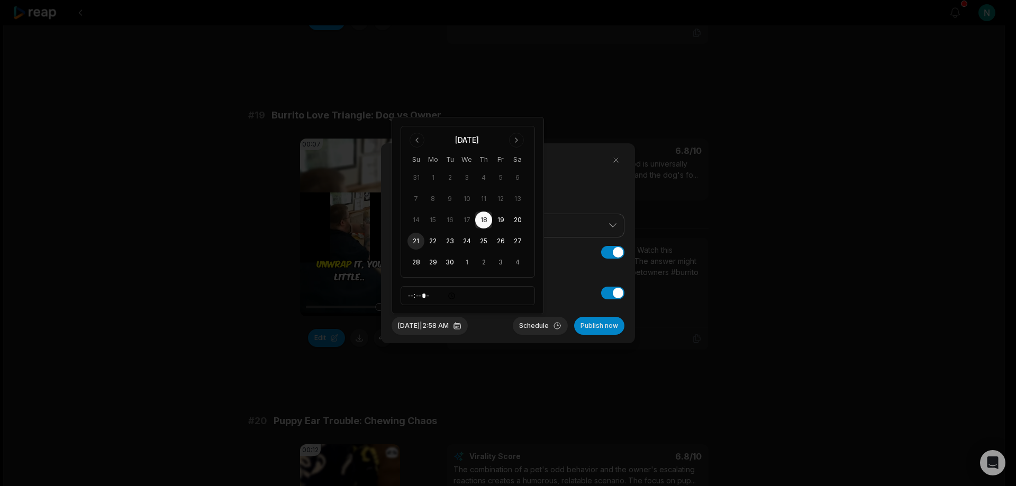
click at [413, 241] on button "21" at bounding box center [416, 241] width 17 height 17
click at [530, 324] on button "Schedule" at bounding box center [540, 326] width 55 height 18
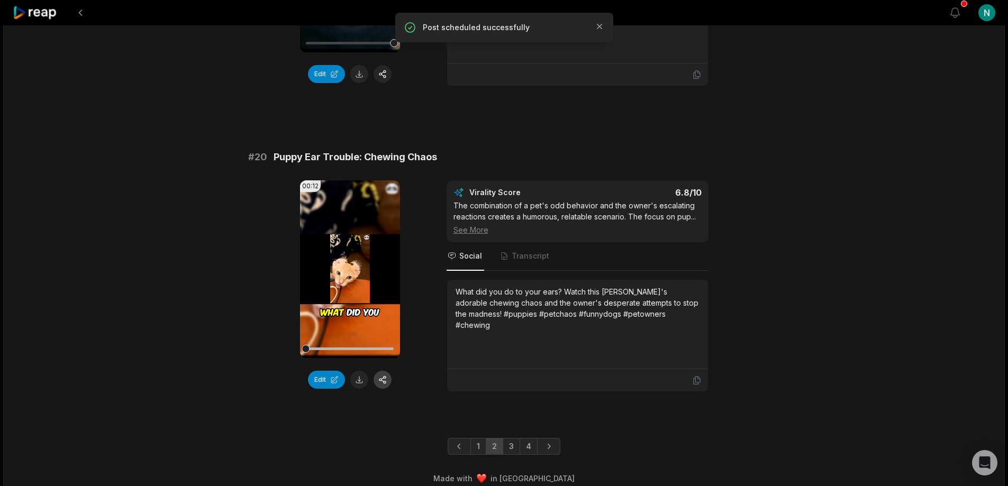
click at [388, 371] on button "button" at bounding box center [383, 380] width 18 height 18
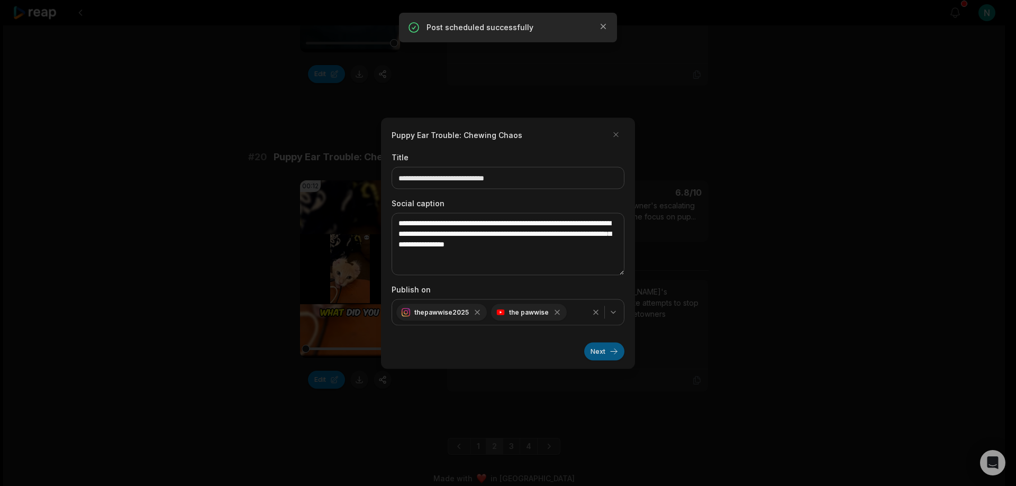
click at [601, 354] on button "Next" at bounding box center [604, 351] width 40 height 18
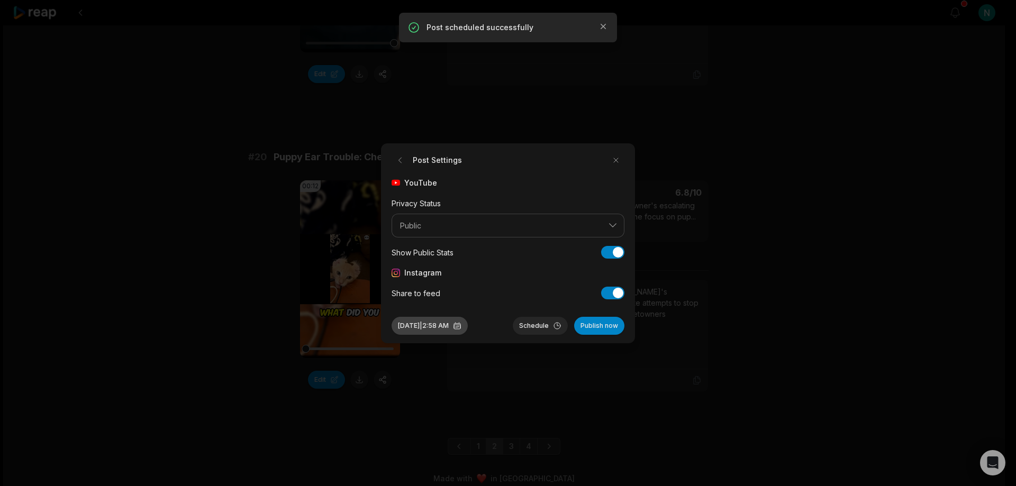
click at [453, 320] on button "Sep 18, 2025 | 2:58 AM" at bounding box center [430, 326] width 76 height 18
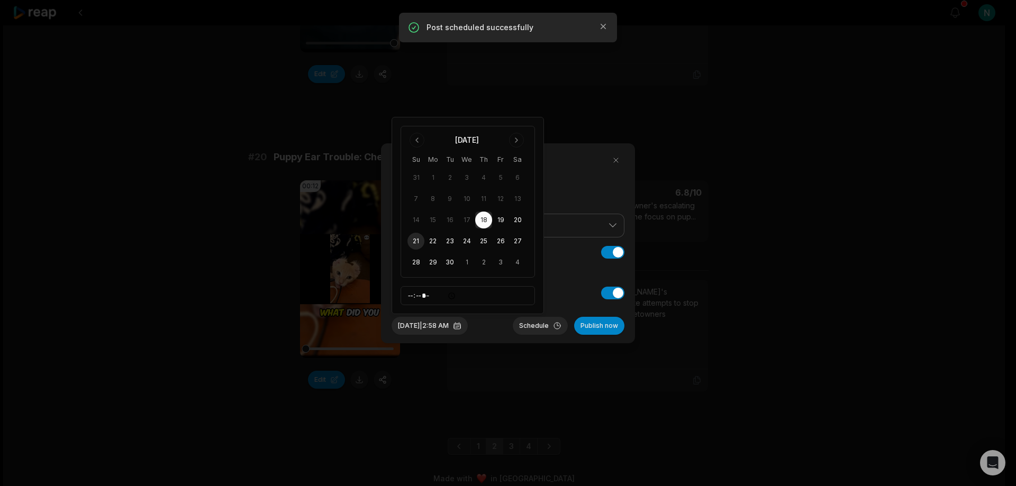
click at [413, 242] on button "21" at bounding box center [416, 241] width 17 height 17
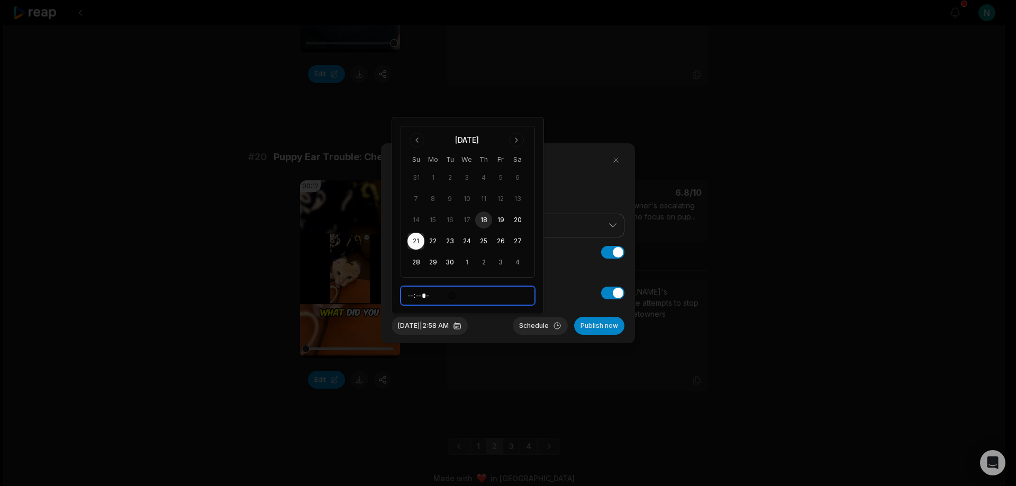
click at [415, 296] on input "*****" at bounding box center [468, 295] width 134 height 19
type input "*****"
click at [603, 328] on button "Publish now" at bounding box center [599, 326] width 50 height 18
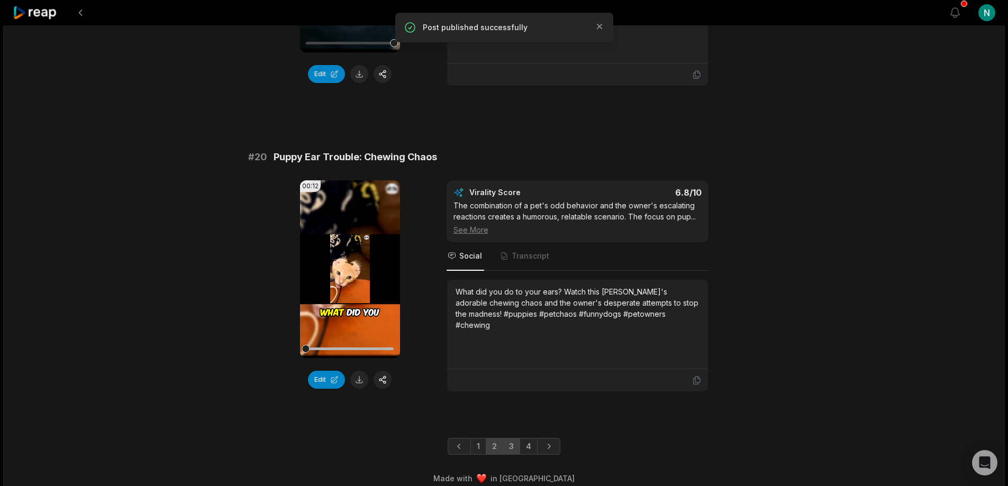
click at [513, 438] on link "3" at bounding box center [511, 446] width 17 height 17
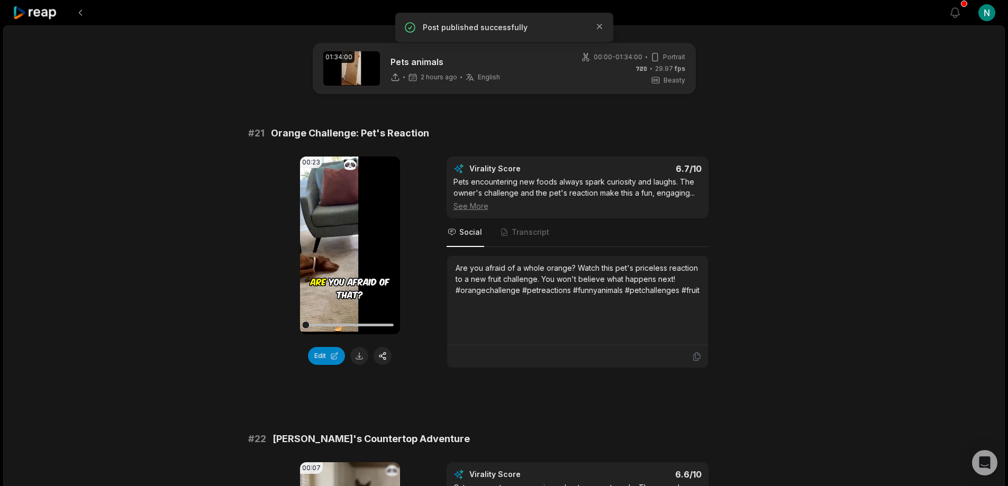
scroll to position [265, 0]
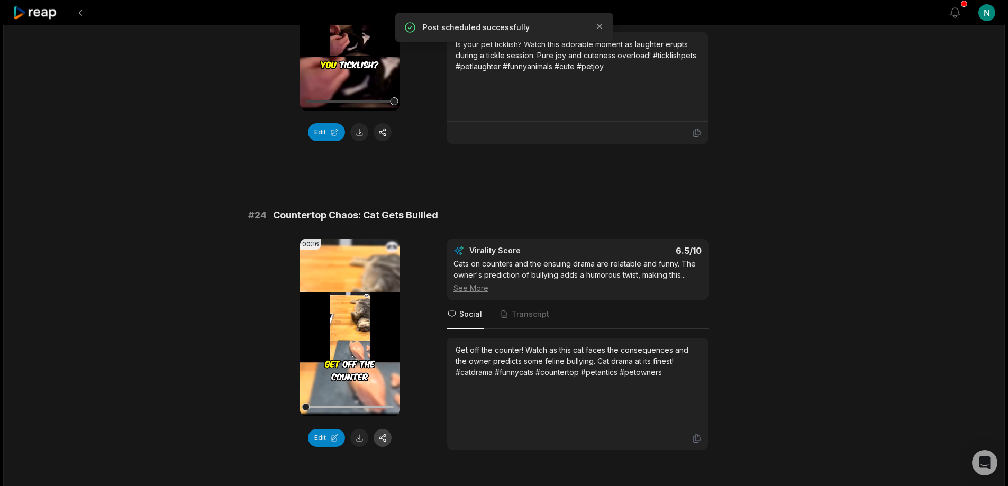
click at [383, 429] on button "button" at bounding box center [383, 438] width 18 height 18
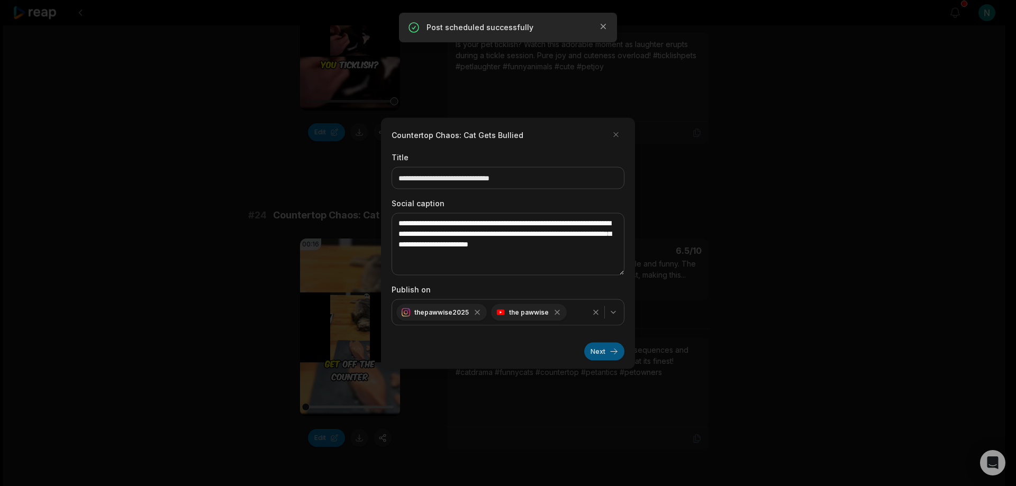
click at [595, 350] on button "Next" at bounding box center [604, 351] width 40 height 18
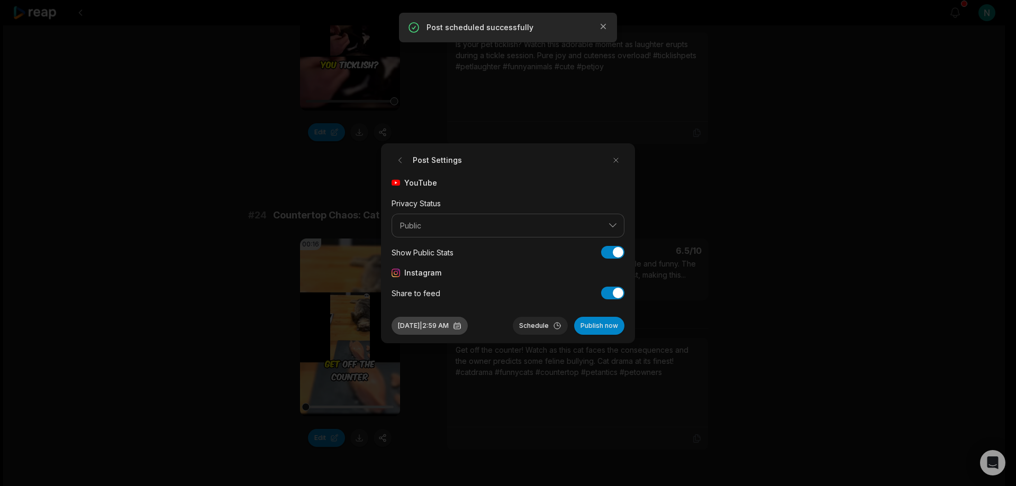
click at [468, 323] on button "[DATE] 2:59 AM" at bounding box center [430, 326] width 76 height 18
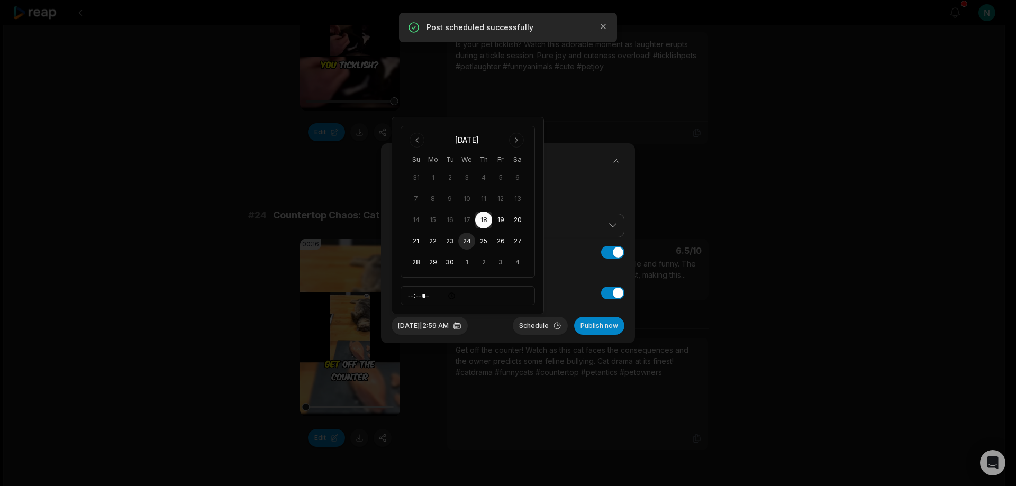
click at [468, 241] on button "24" at bounding box center [466, 241] width 17 height 17
click at [537, 327] on button "Schedule" at bounding box center [540, 326] width 55 height 18
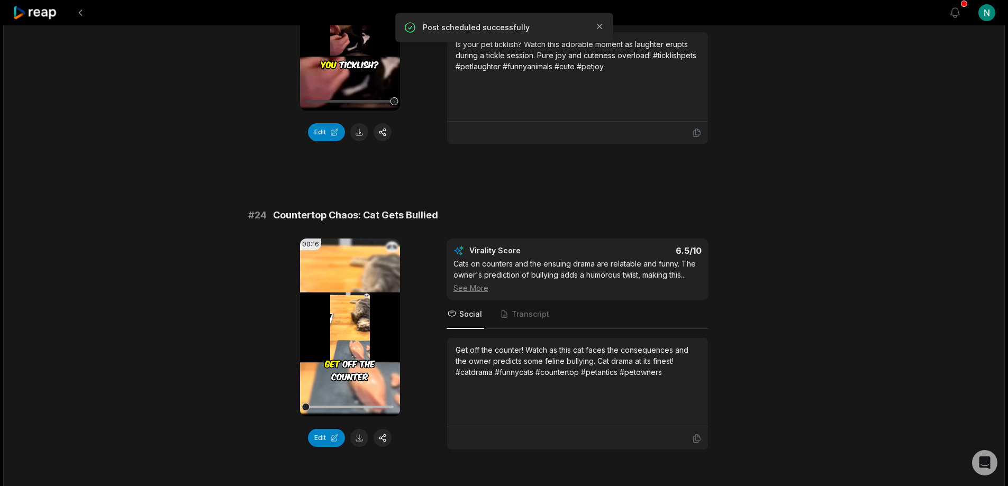
click at [428, 420] on div "00:16 Your browser does not support mp4 format. Edit Virality Score 6.5 /10 Cat…" at bounding box center [504, 345] width 512 height 212
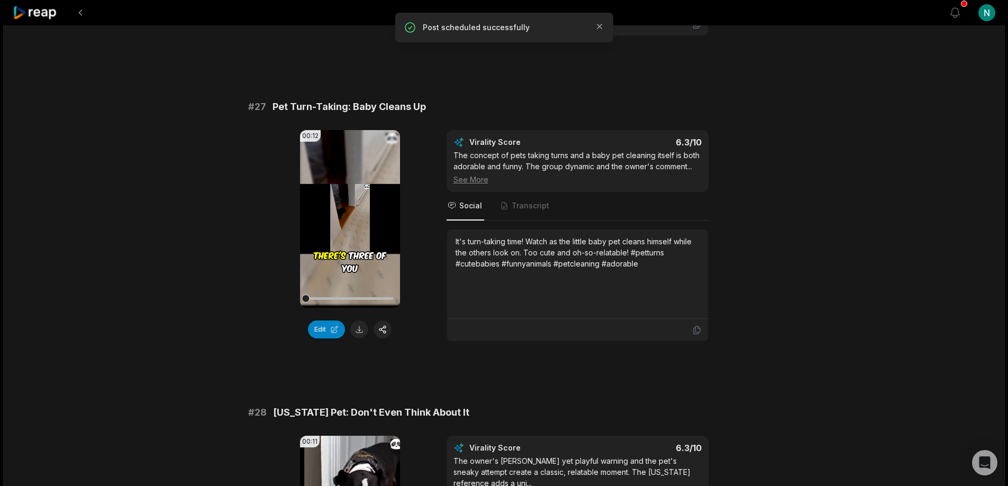
scroll to position [1905, 0]
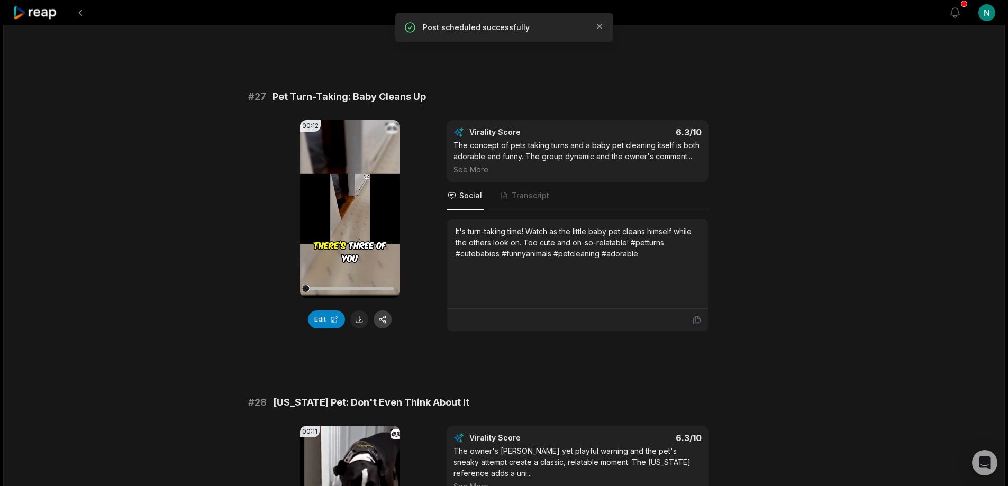
click at [382, 311] on button "button" at bounding box center [383, 320] width 18 height 18
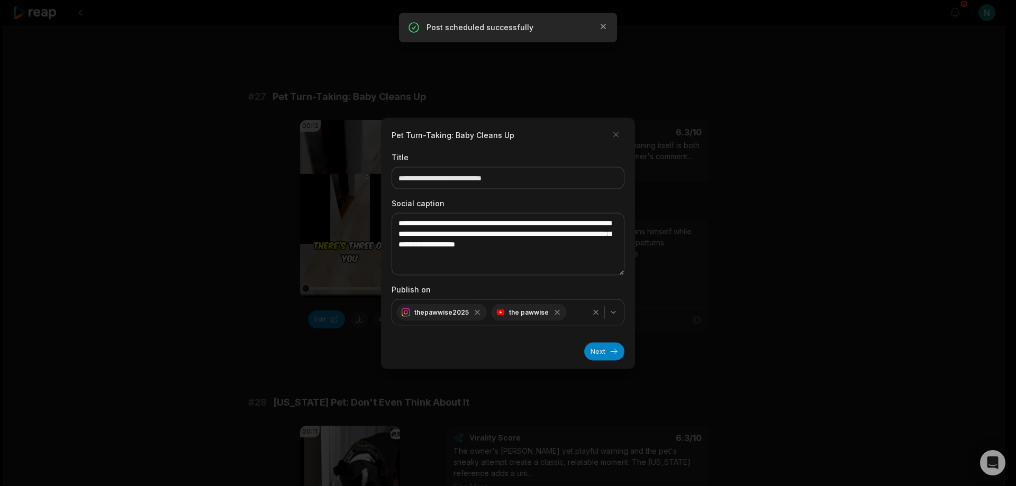
click at [603, 350] on button "Next" at bounding box center [604, 351] width 40 height 18
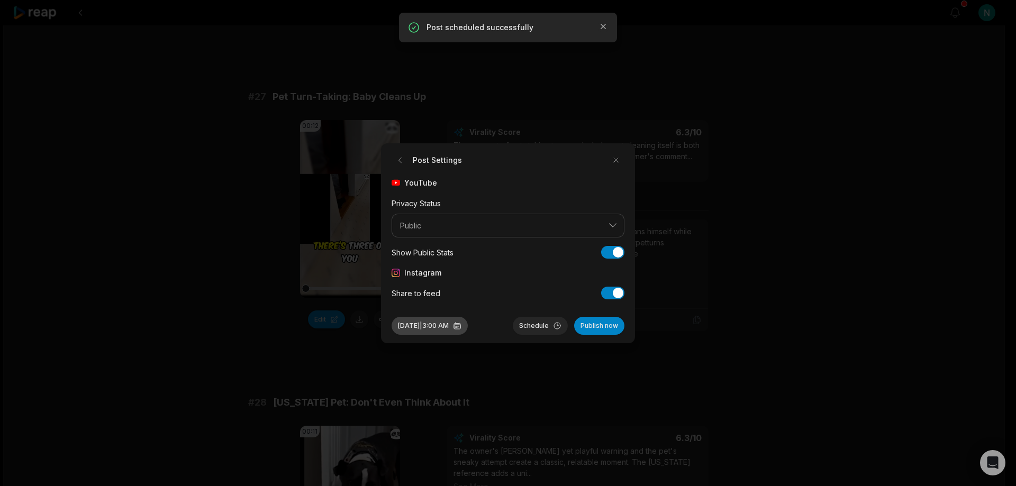
click at [467, 323] on button "[DATE] 3:00 AM" at bounding box center [430, 326] width 76 height 18
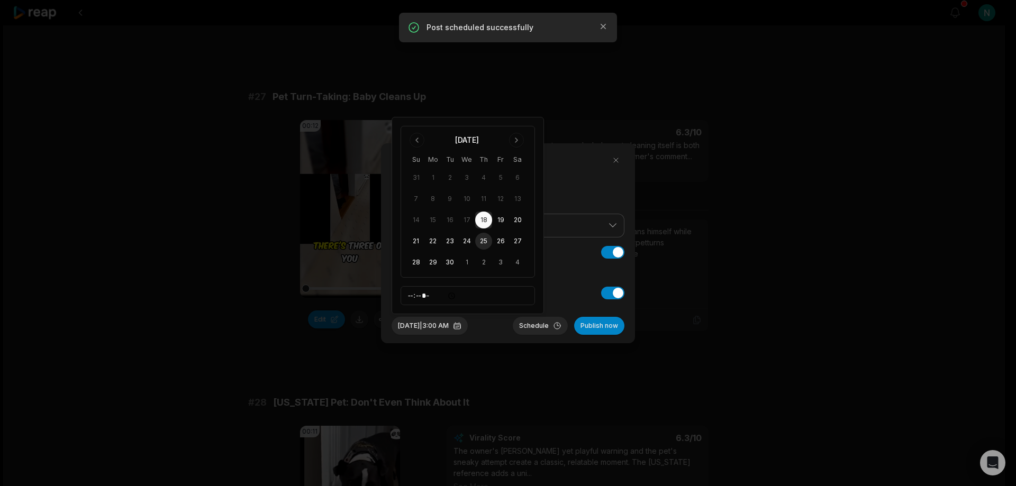
click at [482, 238] on button "25" at bounding box center [483, 241] width 17 height 17
click at [535, 324] on button "Schedule" at bounding box center [540, 326] width 55 height 18
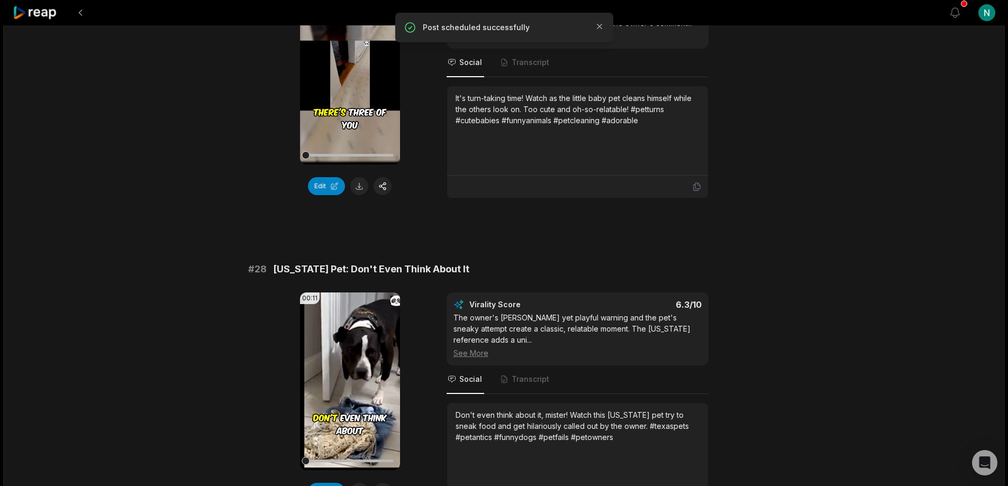
scroll to position [2223, 0]
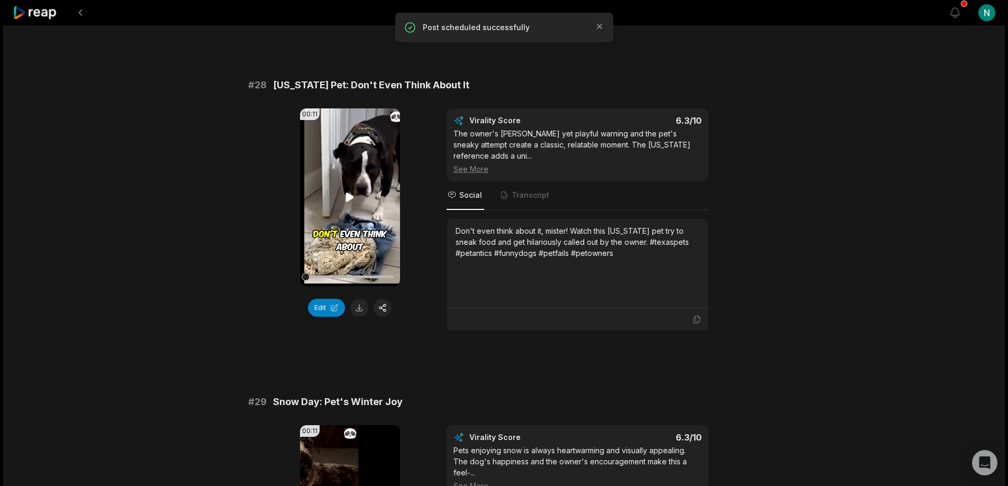
click at [348, 193] on icon at bounding box center [350, 197] width 8 height 9
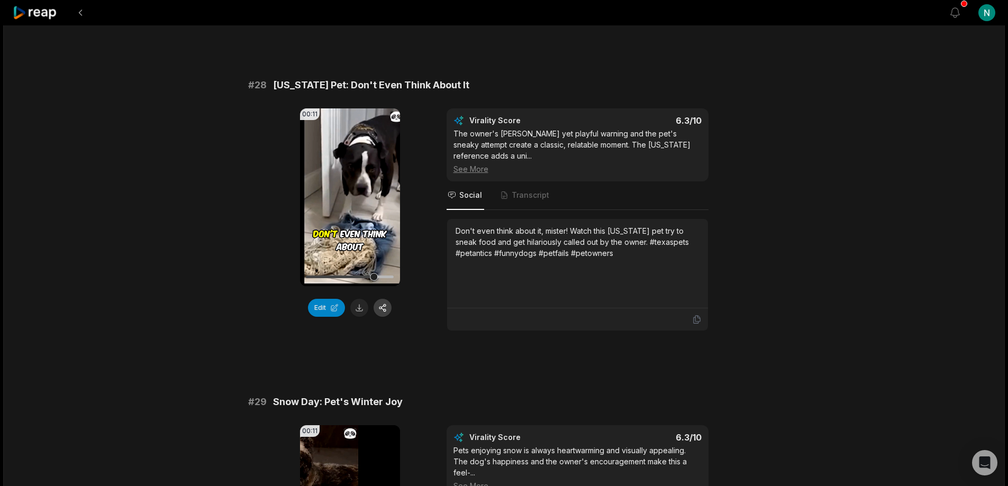
click at [382, 299] on button "button" at bounding box center [383, 308] width 18 height 18
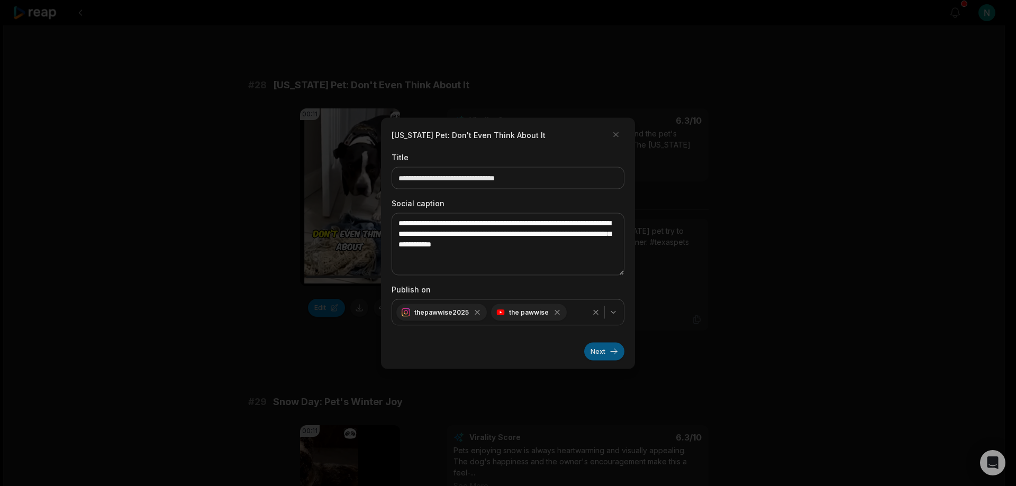
click at [605, 354] on button "Next" at bounding box center [604, 351] width 40 height 18
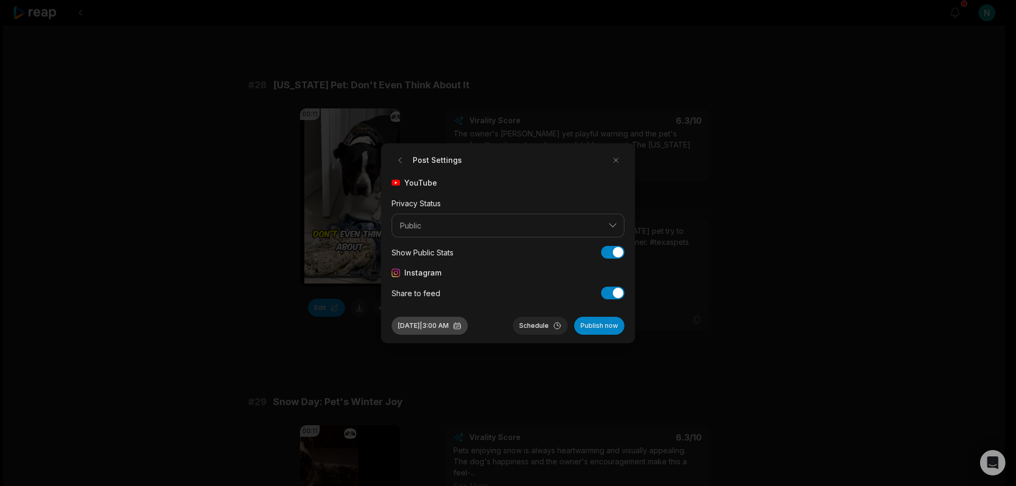
click at [468, 325] on button "[DATE] 3:00 AM" at bounding box center [430, 326] width 76 height 18
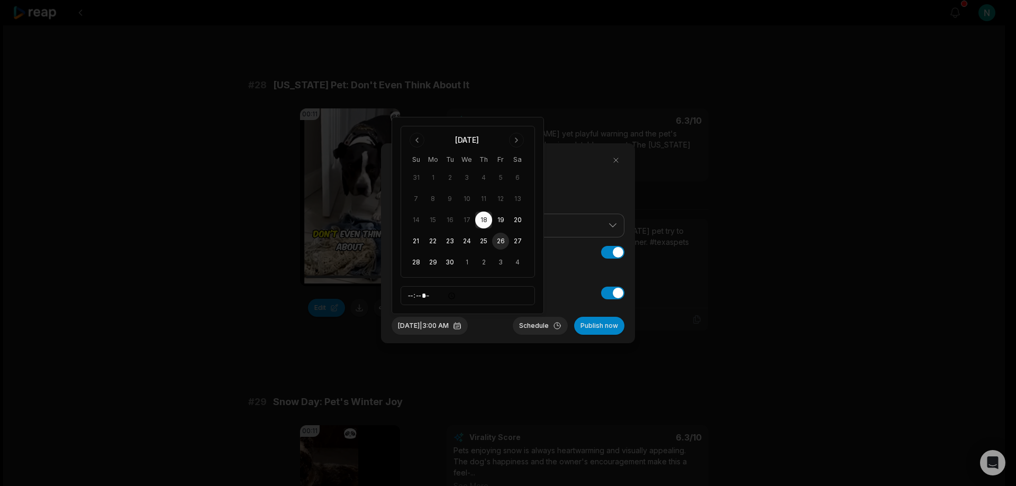
click at [497, 240] on button "26" at bounding box center [500, 241] width 17 height 17
click at [539, 324] on button "Schedule" at bounding box center [540, 326] width 55 height 18
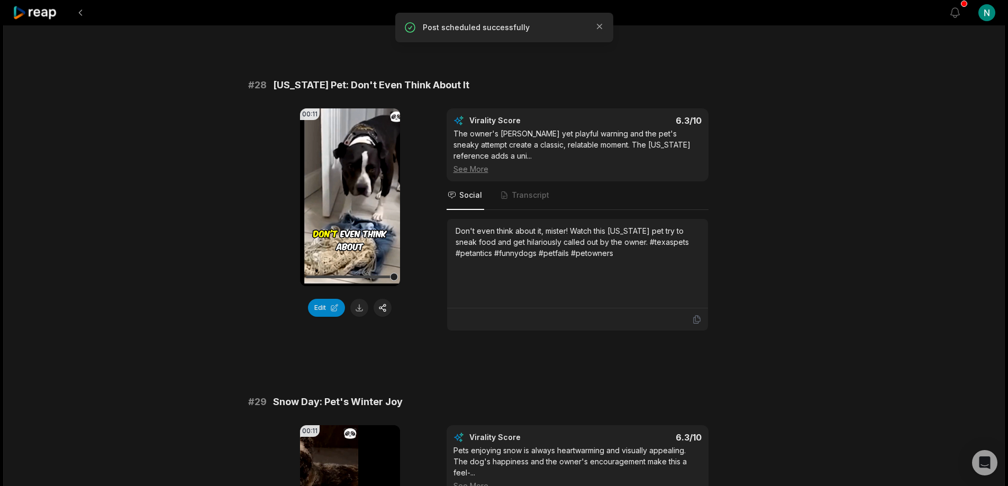
click at [476, 395] on div "# 29 Snow Day: Pet's Winter Joy" at bounding box center [504, 402] width 512 height 15
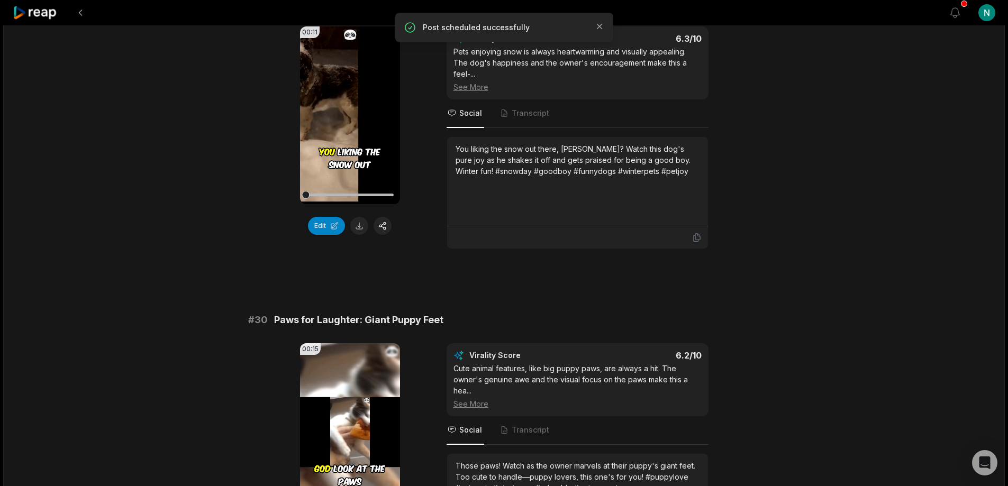
scroll to position [2752, 0]
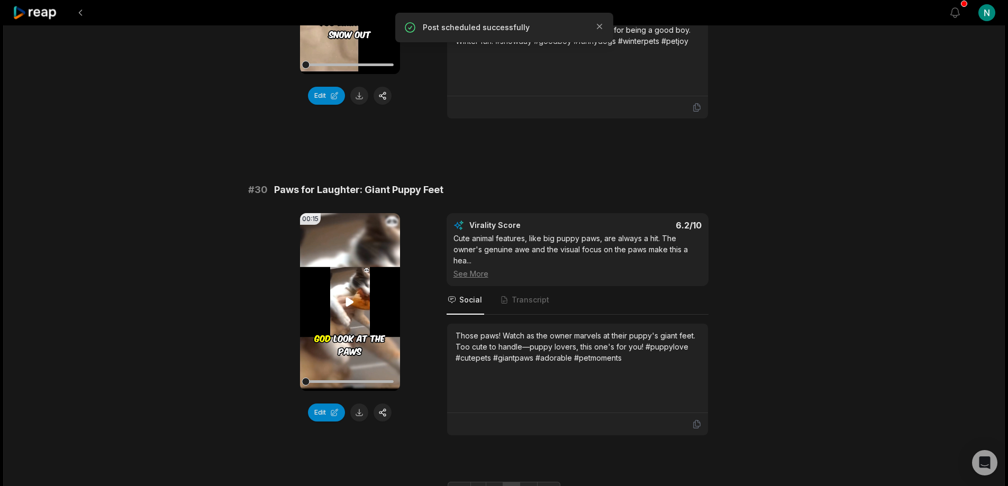
click at [351, 296] on icon at bounding box center [349, 302] width 13 height 13
click at [386, 404] on button "button" at bounding box center [383, 413] width 18 height 18
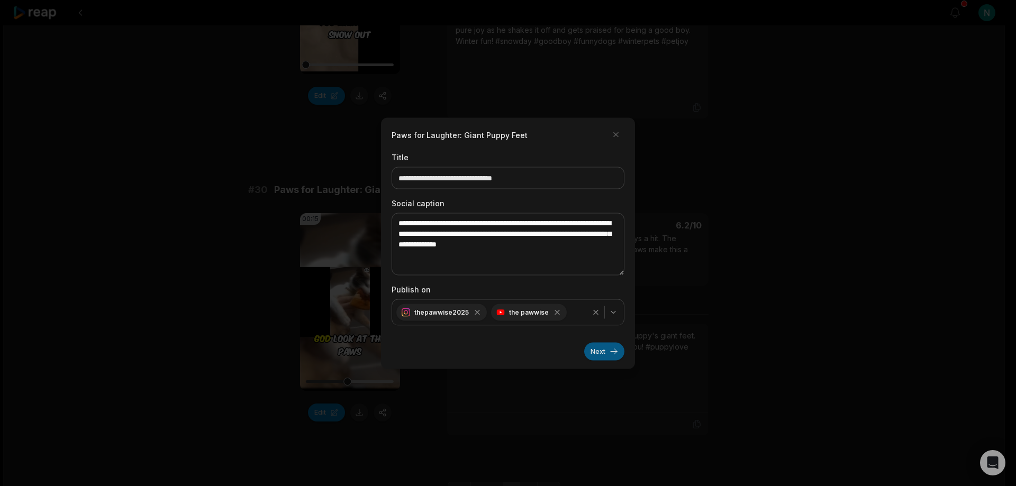
click at [603, 354] on button "Next" at bounding box center [604, 351] width 40 height 18
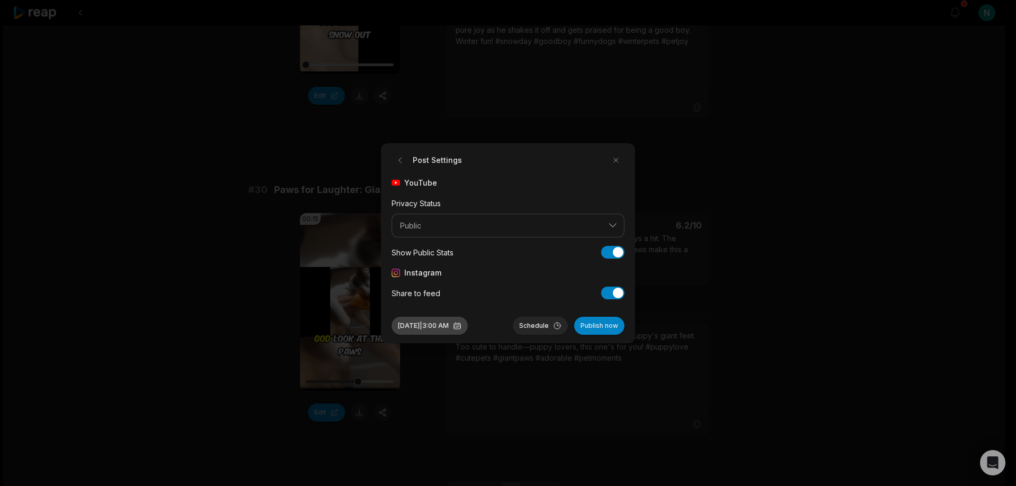
click at [468, 325] on button "[DATE] 3:00 AM" at bounding box center [430, 326] width 76 height 18
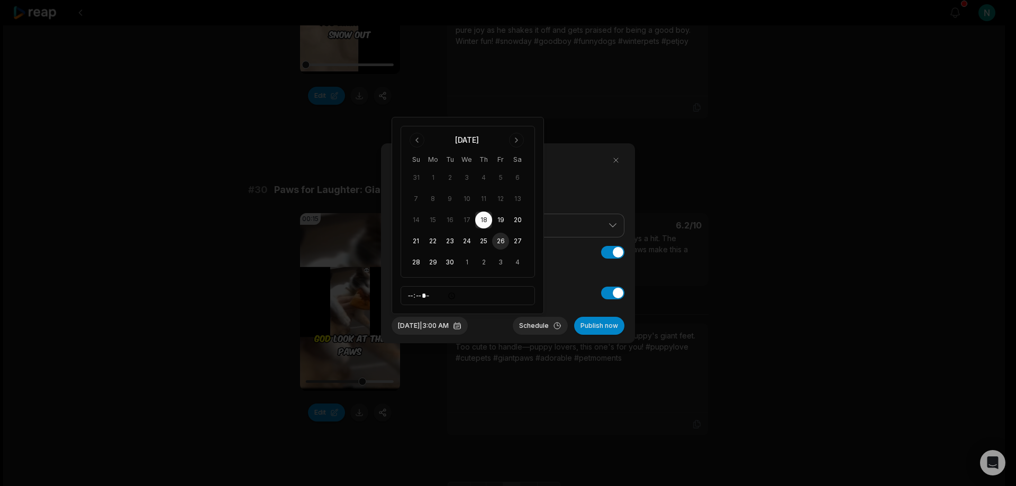
click at [502, 240] on button "26" at bounding box center [500, 241] width 17 height 17
click at [546, 328] on button "Schedule" at bounding box center [540, 326] width 55 height 18
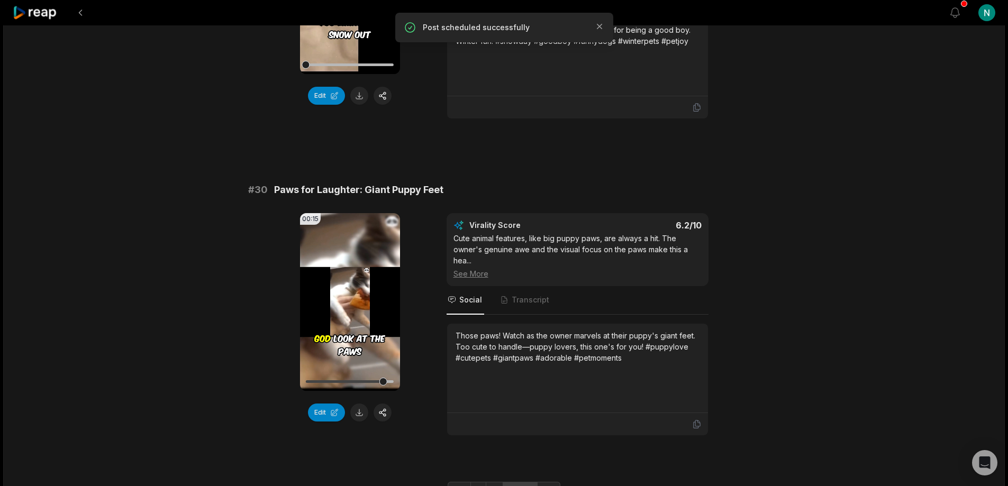
click at [529, 482] on link "4" at bounding box center [529, 490] width 18 height 17
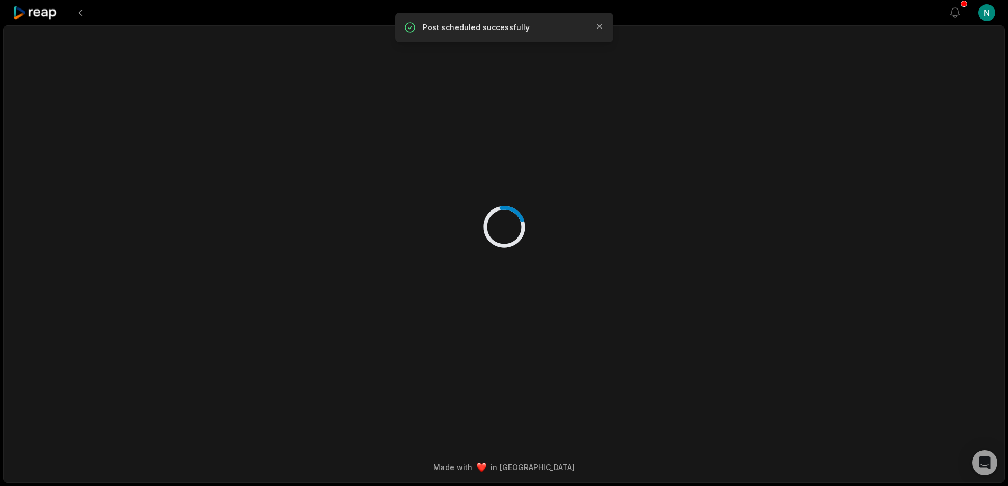
scroll to position [0, 0]
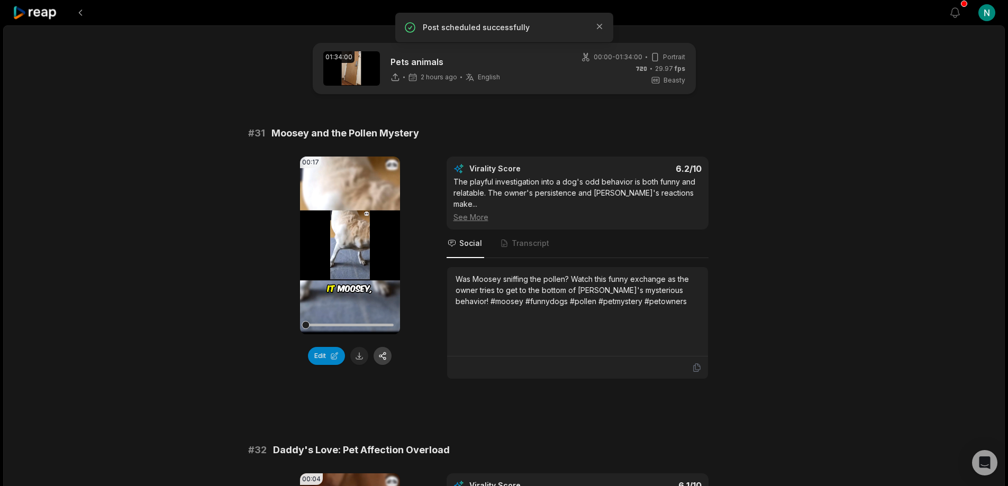
click at [383, 354] on button "button" at bounding box center [383, 356] width 18 height 18
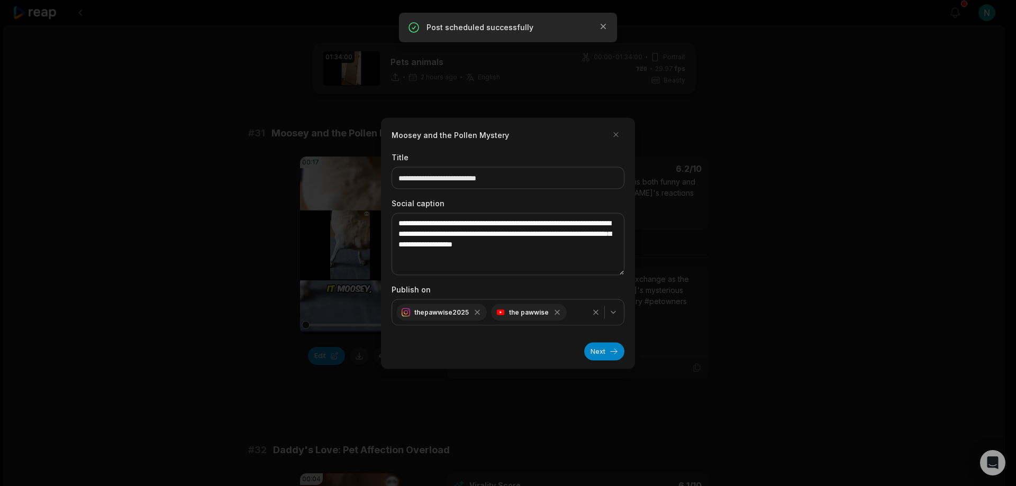
click at [593, 351] on button "Next" at bounding box center [604, 351] width 40 height 18
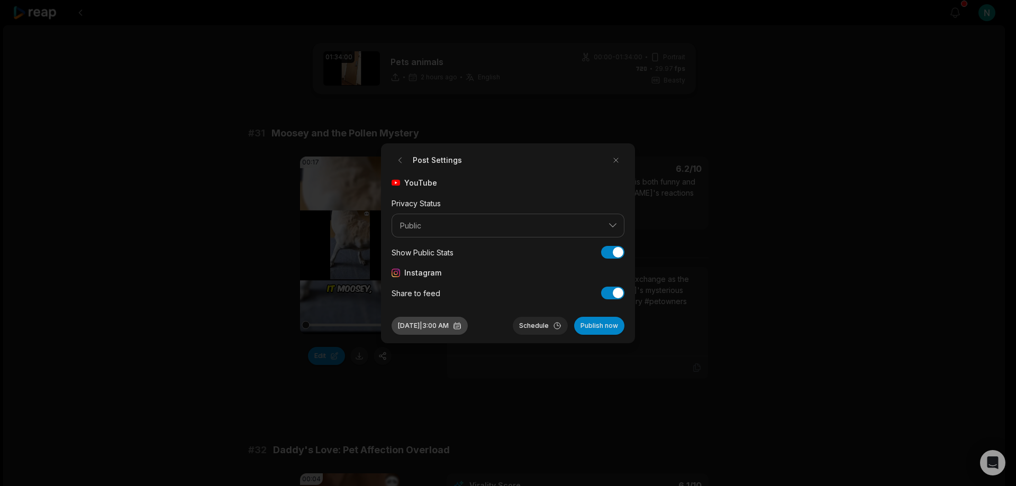
click at [468, 327] on button "[DATE] 3:00 AM" at bounding box center [430, 326] width 76 height 18
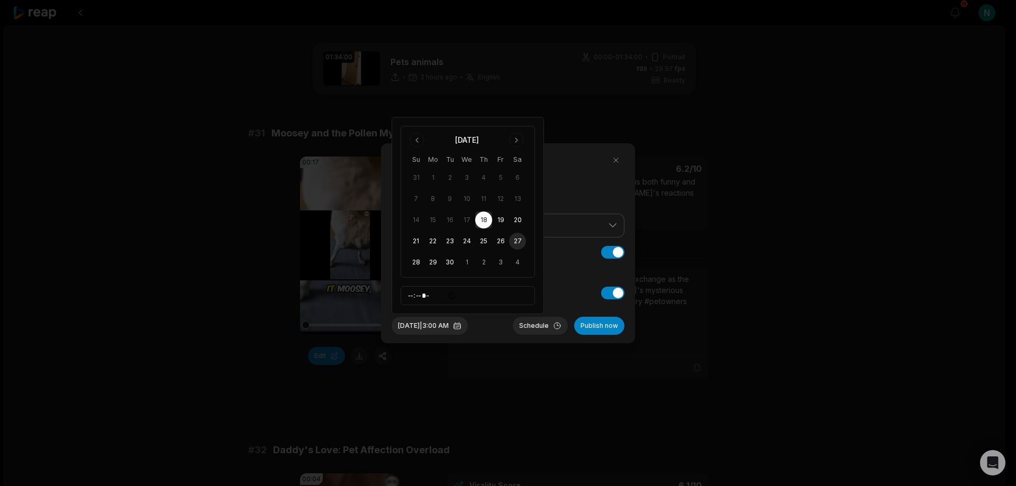
click at [518, 238] on button "27" at bounding box center [517, 241] width 17 height 17
click at [542, 324] on button "Schedule" at bounding box center [540, 326] width 55 height 18
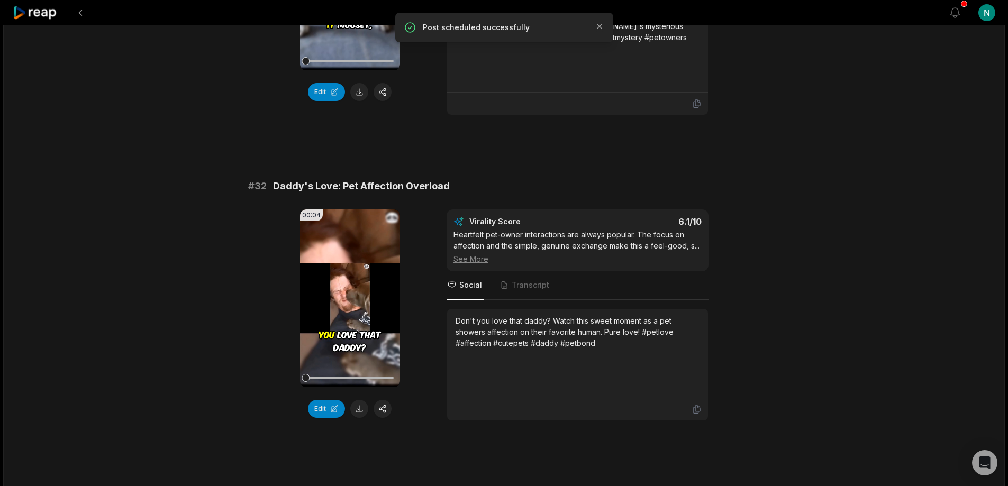
scroll to position [265, 0]
click at [384, 400] on button "button" at bounding box center [383, 409] width 18 height 18
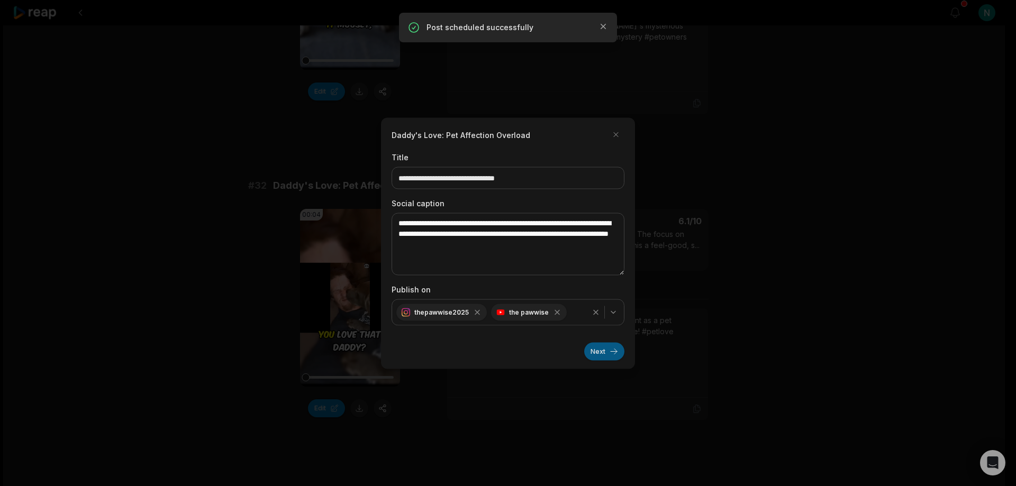
click at [586, 350] on button "Next" at bounding box center [604, 351] width 40 height 18
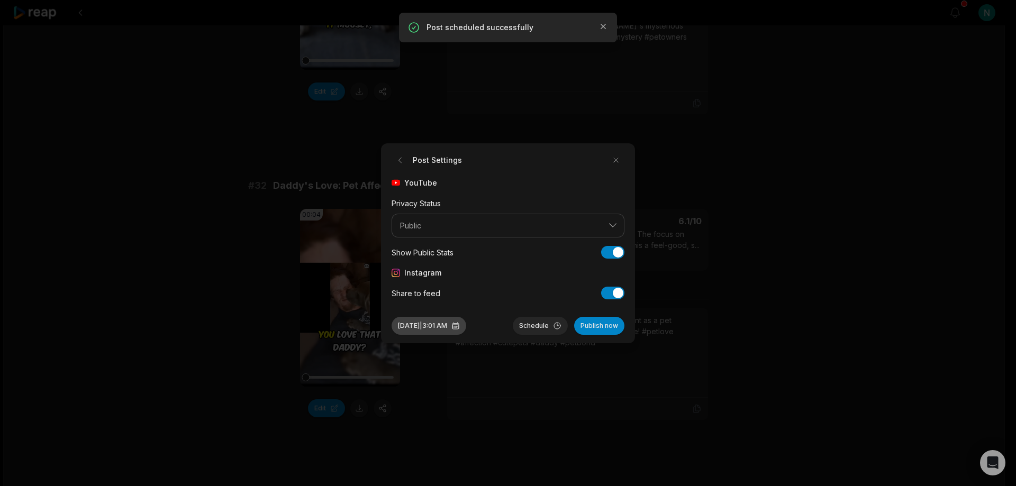
click at [466, 327] on button "[DATE] 3:01 AM" at bounding box center [429, 326] width 75 height 18
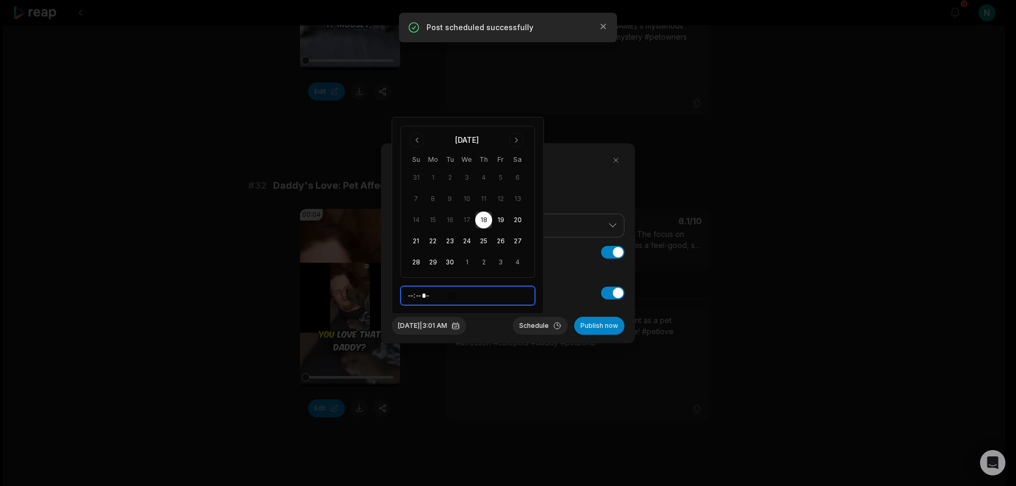
click at [412, 297] on input "*****" at bounding box center [468, 295] width 134 height 19
type input "*****"
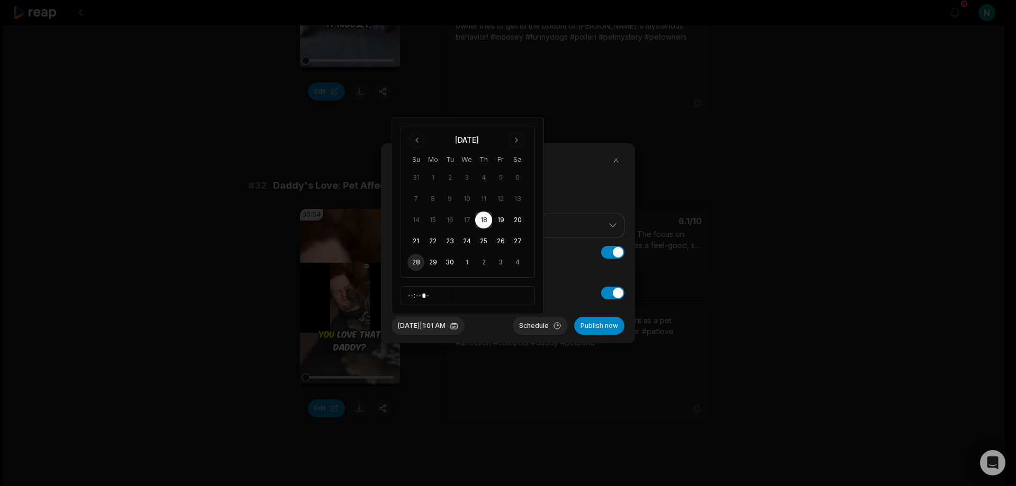
click at [416, 264] on button "28" at bounding box center [416, 262] width 17 height 17
click at [536, 323] on button "Schedule" at bounding box center [540, 326] width 55 height 18
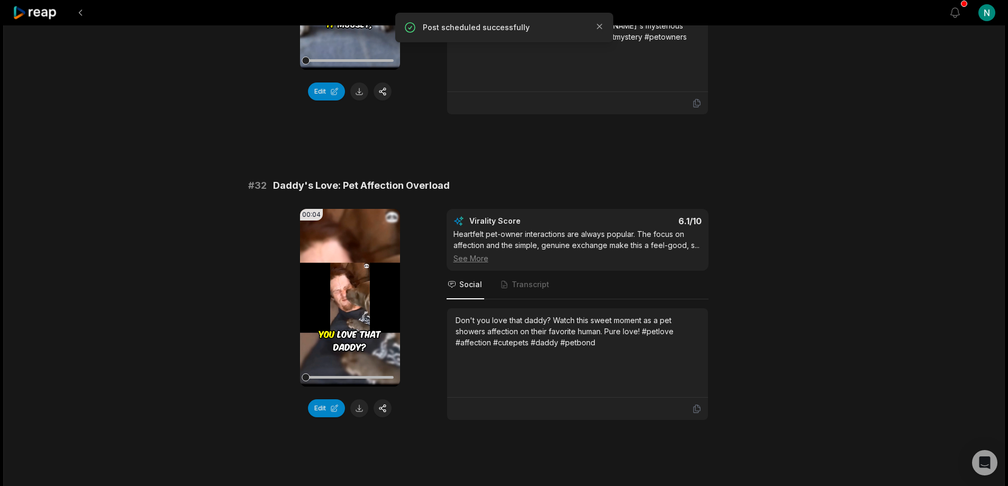
click at [419, 417] on div "# 31 Moosey and the Pollen Mystery 00:17 Your browser does not support mp4 form…" at bounding box center [504, 452] width 512 height 1182
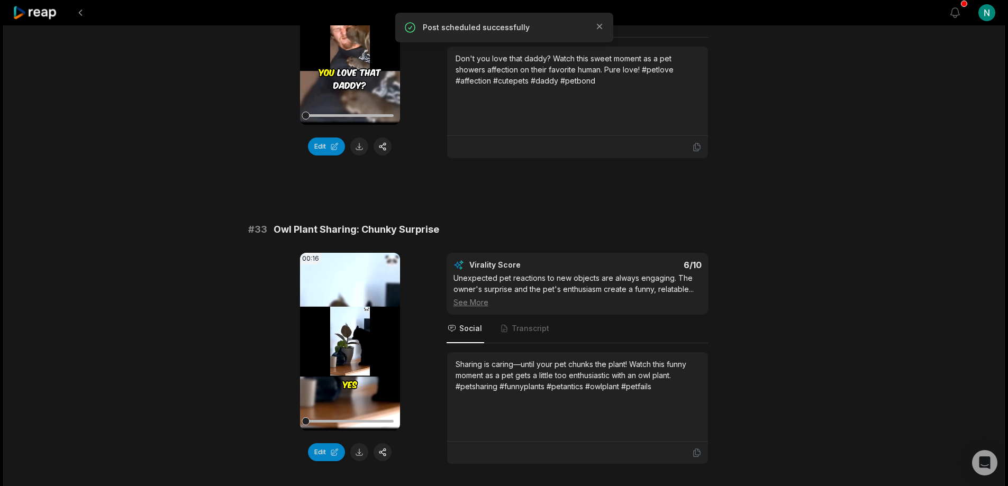
scroll to position [529, 0]
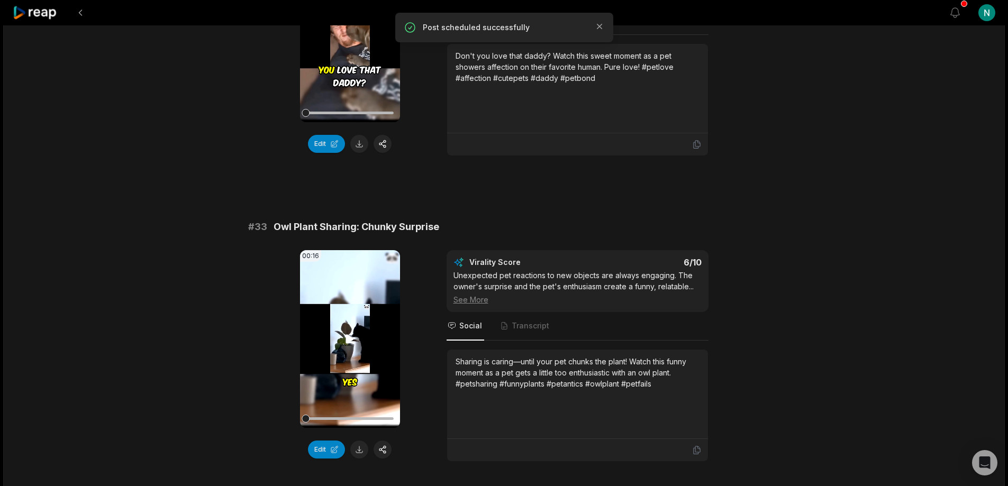
click at [351, 333] on icon at bounding box center [349, 339] width 13 height 13
click at [387, 441] on button "button" at bounding box center [383, 450] width 18 height 18
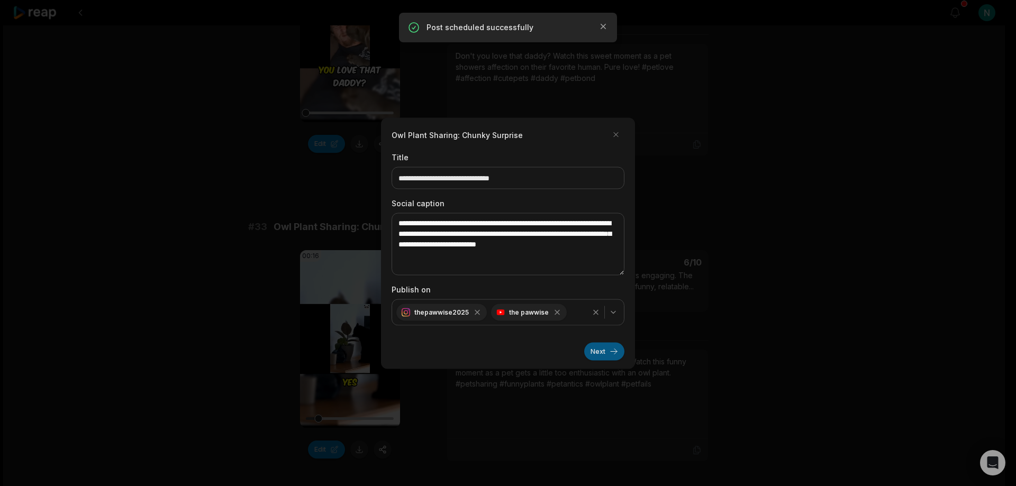
click at [603, 352] on button "Next" at bounding box center [604, 351] width 40 height 18
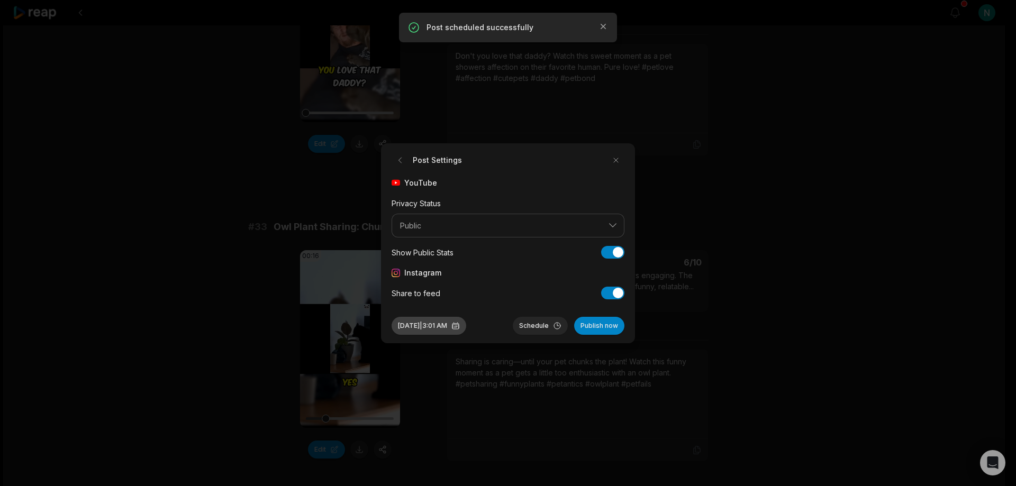
click at [462, 327] on button "[DATE] 3:01 AM" at bounding box center [429, 326] width 75 height 18
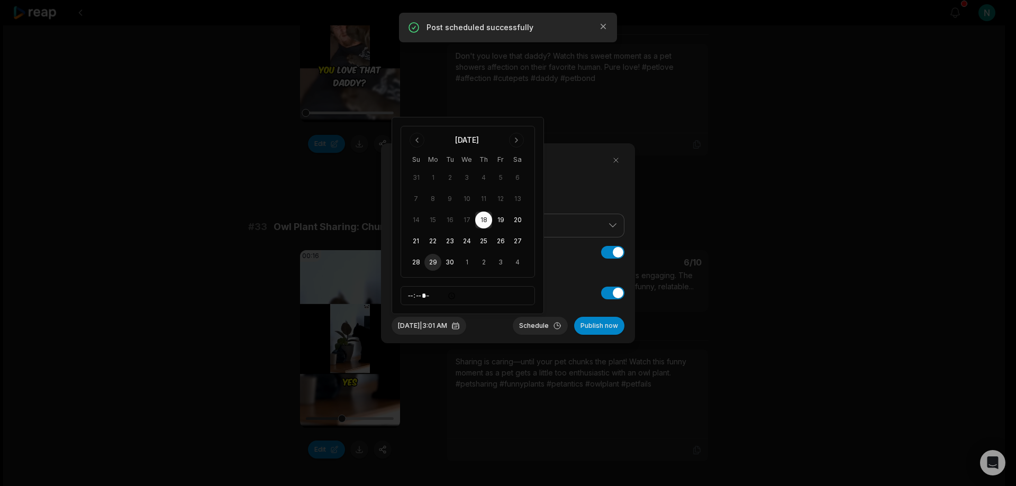
click at [434, 263] on button "29" at bounding box center [432, 262] width 17 height 17
click at [412, 298] on input "*****" at bounding box center [468, 295] width 134 height 19
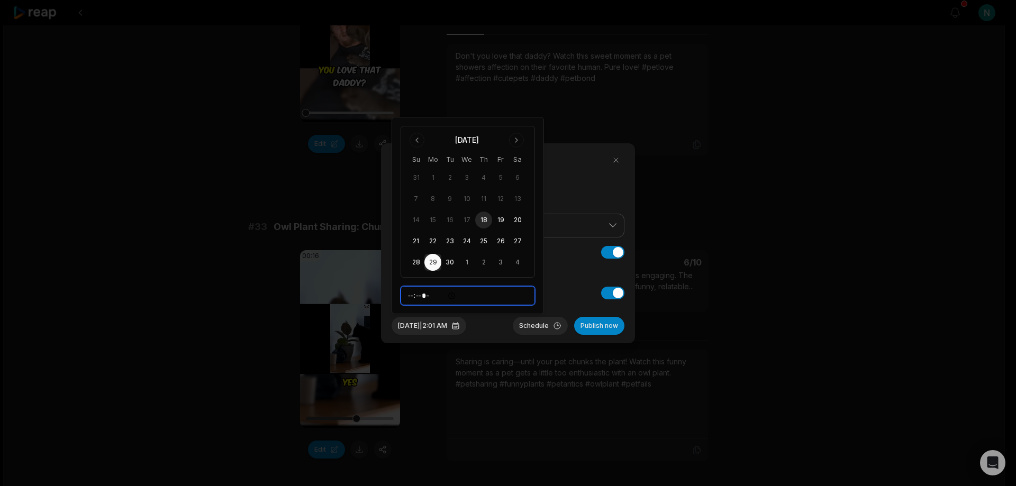
type input "*****"
click at [536, 324] on button "Schedule" at bounding box center [540, 326] width 55 height 18
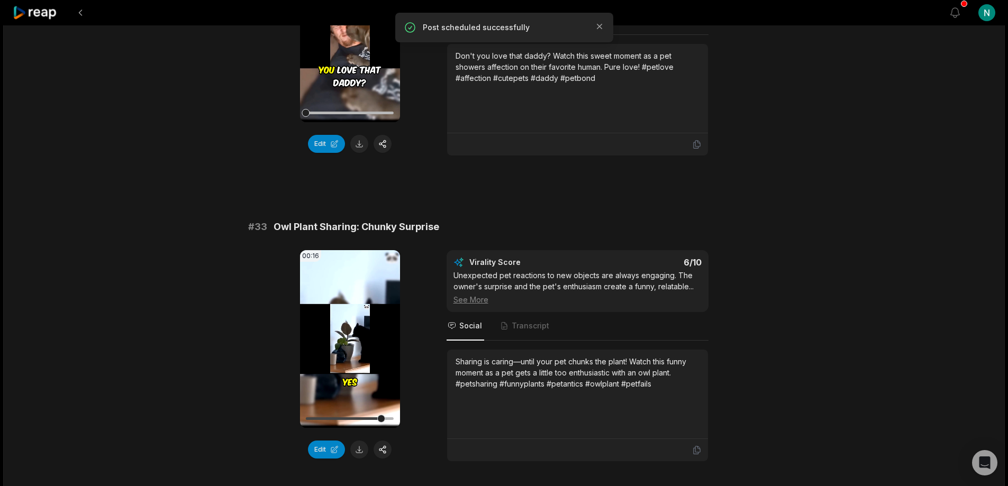
click at [420, 377] on div "00:16 Your browser does not support mp4 format. Edit Virality Score 6 /10 Unexp…" at bounding box center [504, 356] width 512 height 212
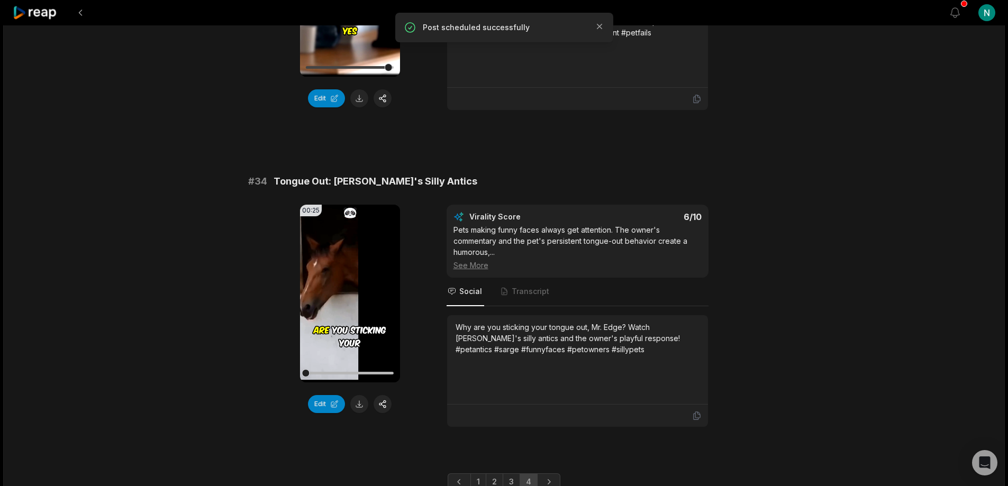
scroll to position [916, 0]
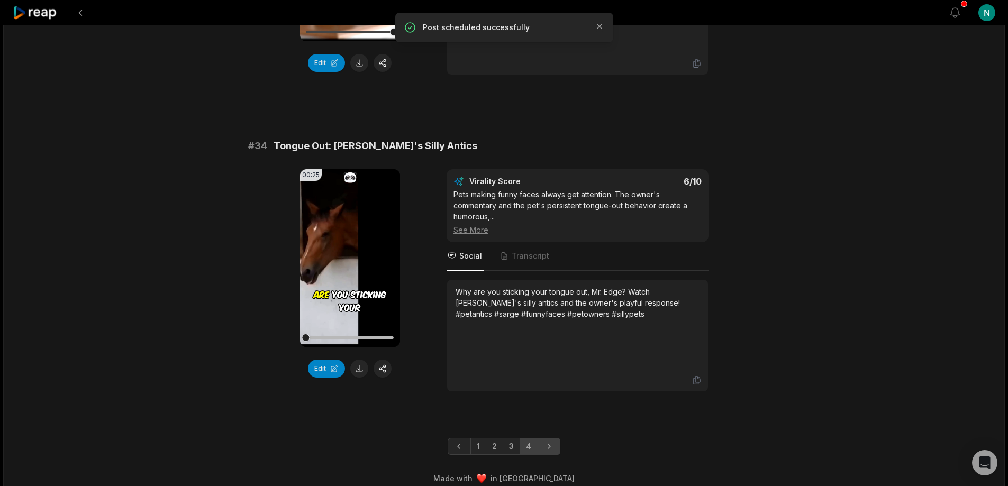
click at [551, 441] on icon "Next page" at bounding box center [549, 446] width 11 height 11
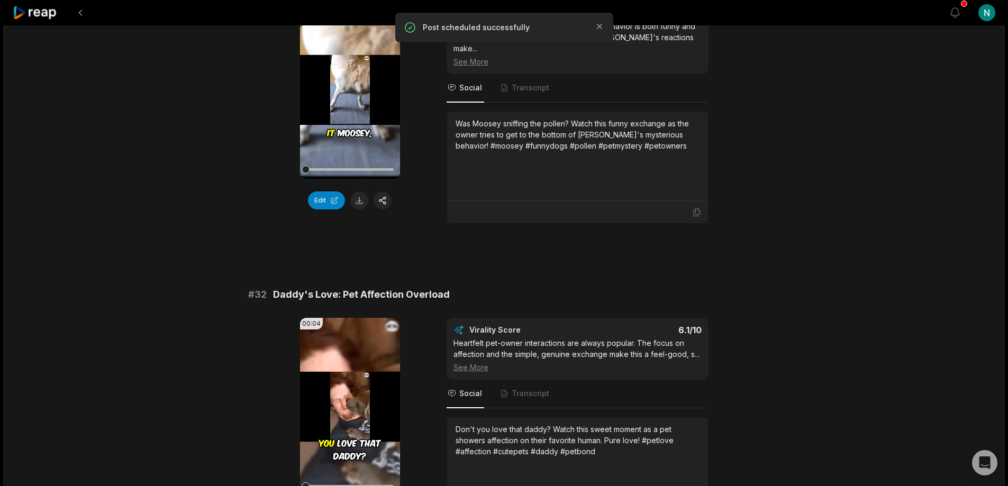
scroll to position [0, 0]
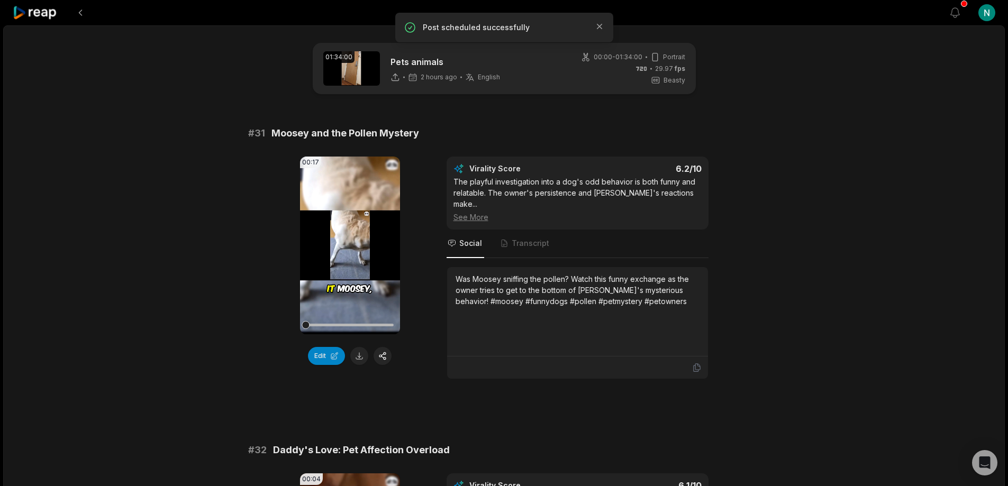
click at [40, 13] on icon at bounding box center [35, 13] width 45 height 14
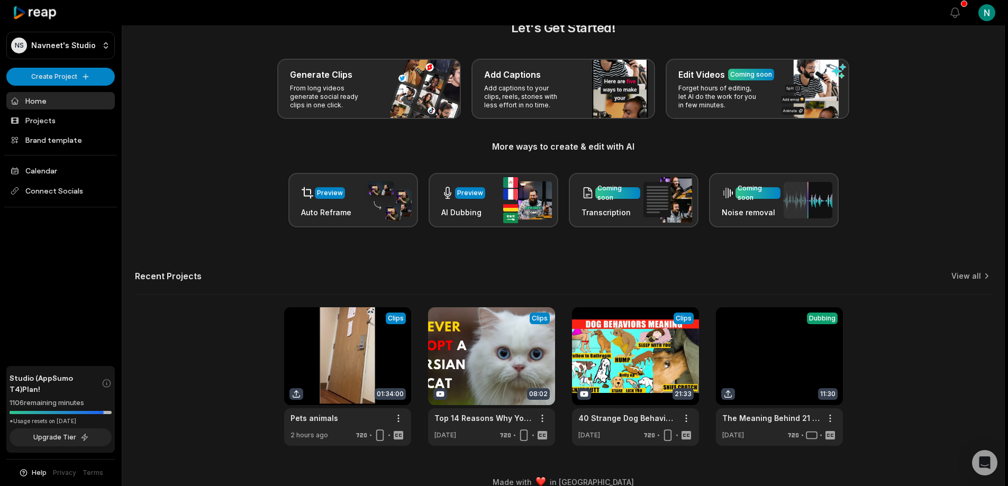
scroll to position [42, 0]
